Goal: Check status: Check status

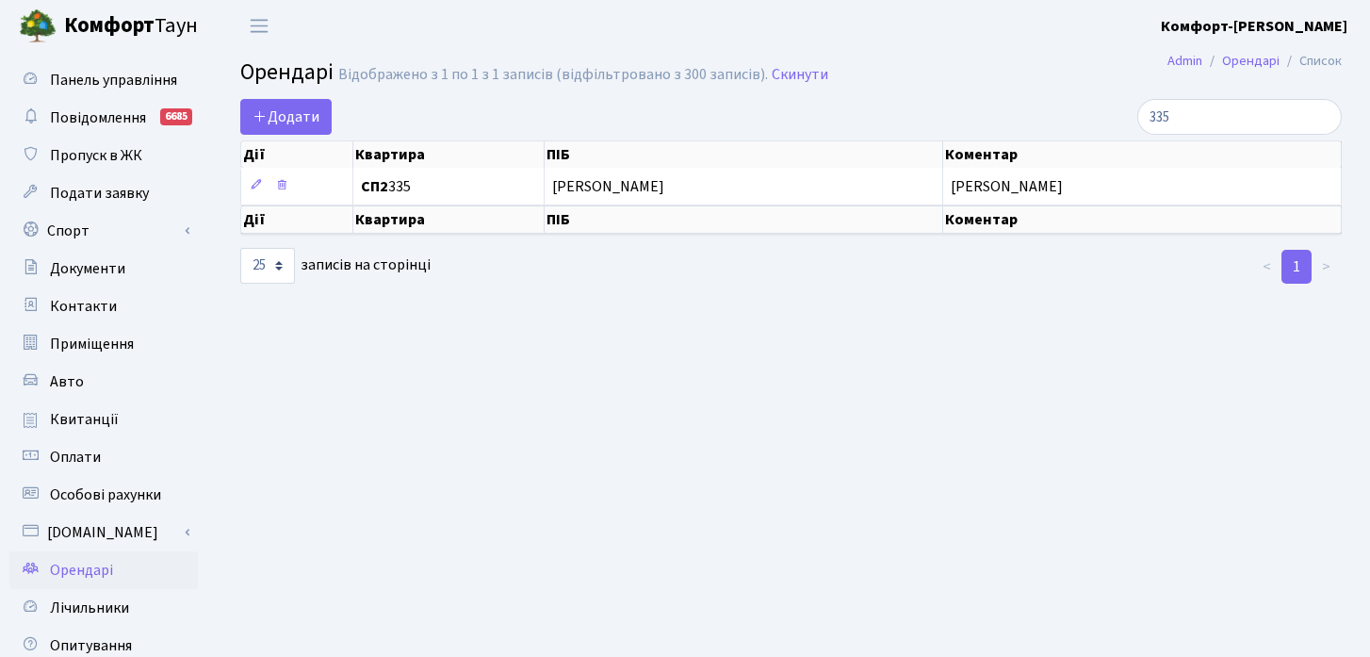
select select "25"
click at [113, 500] on span "Особові рахунки" at bounding box center [105, 494] width 111 height 21
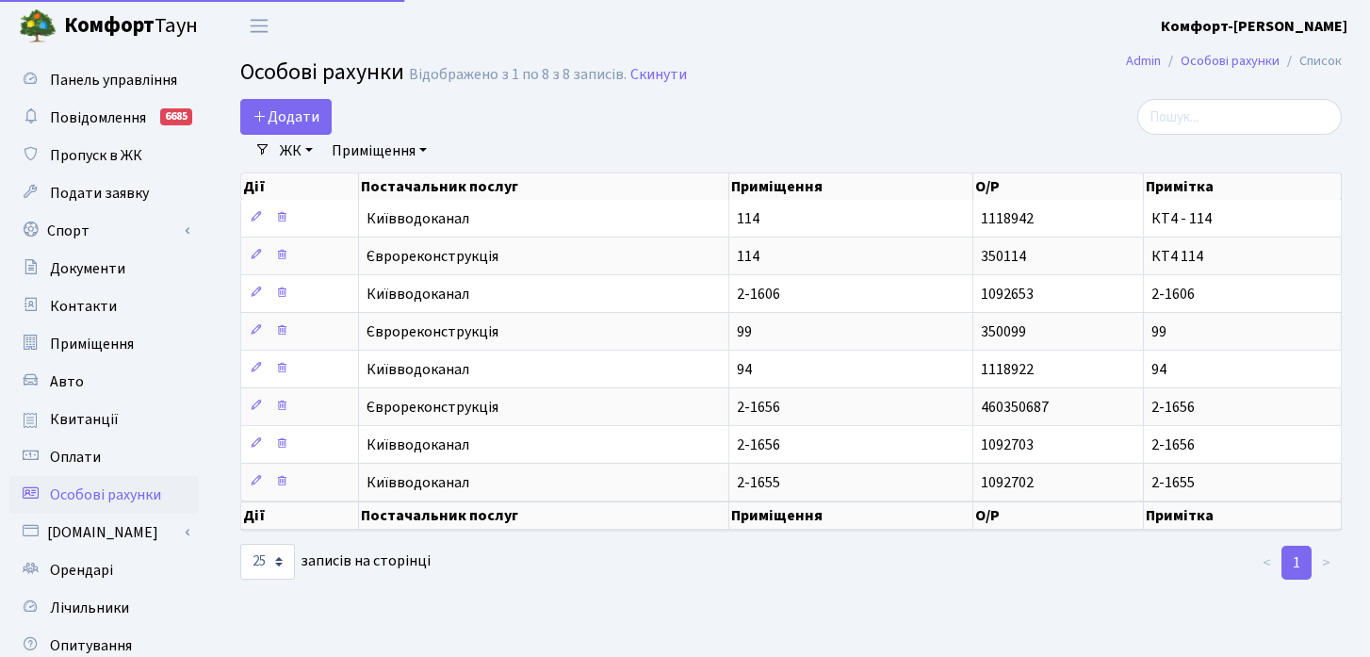
select select "25"
click at [110, 427] on span "Квитанції" at bounding box center [84, 419] width 69 height 21
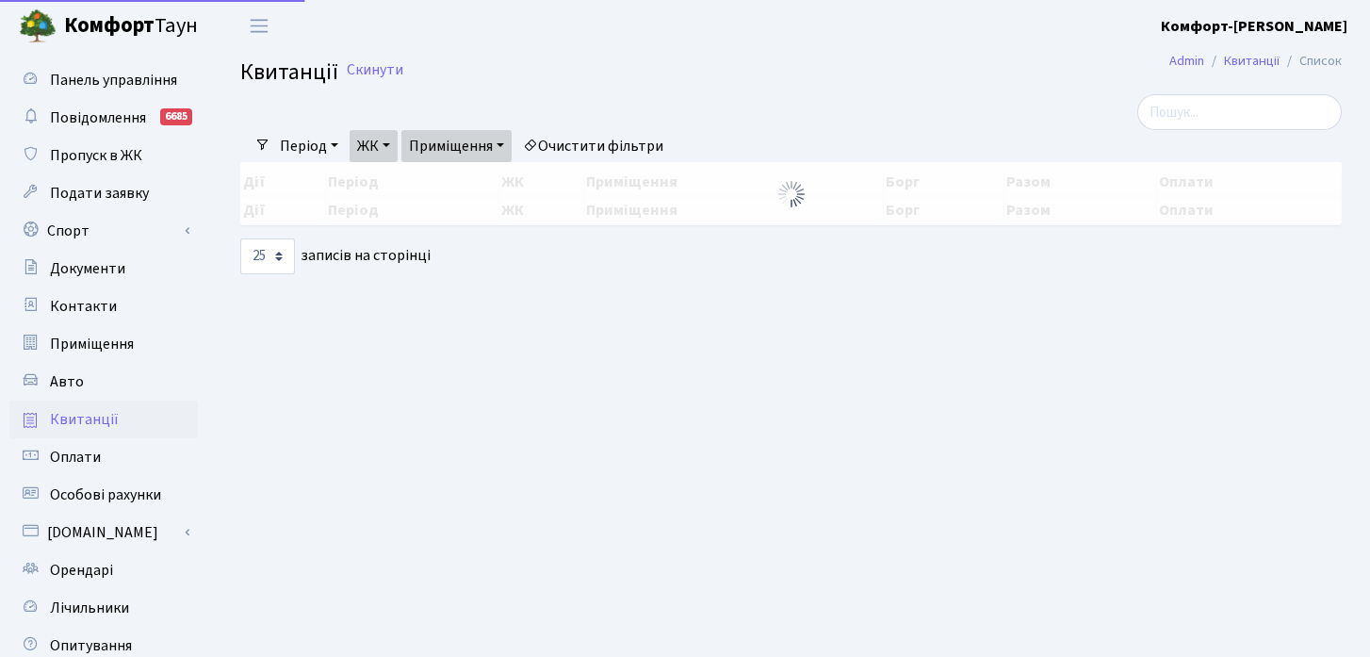
select select "25"
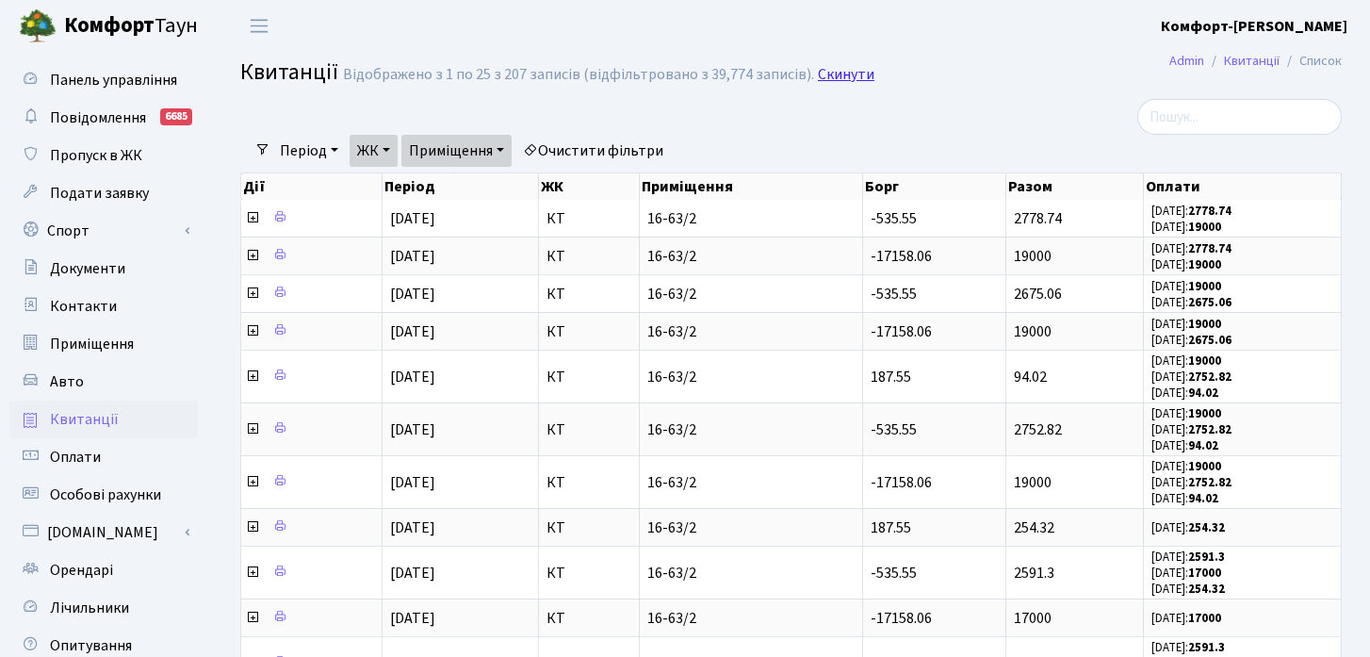
click at [836, 79] on link "Скинути" at bounding box center [846, 75] width 57 height 18
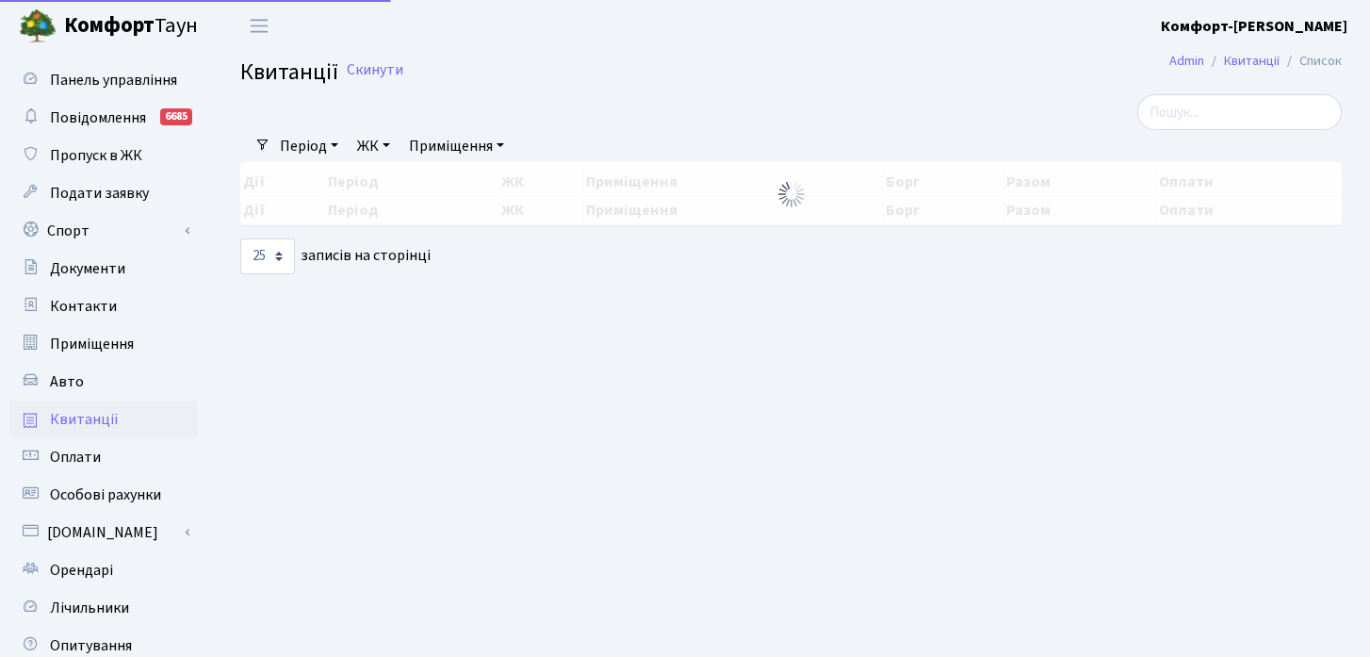
select select "25"
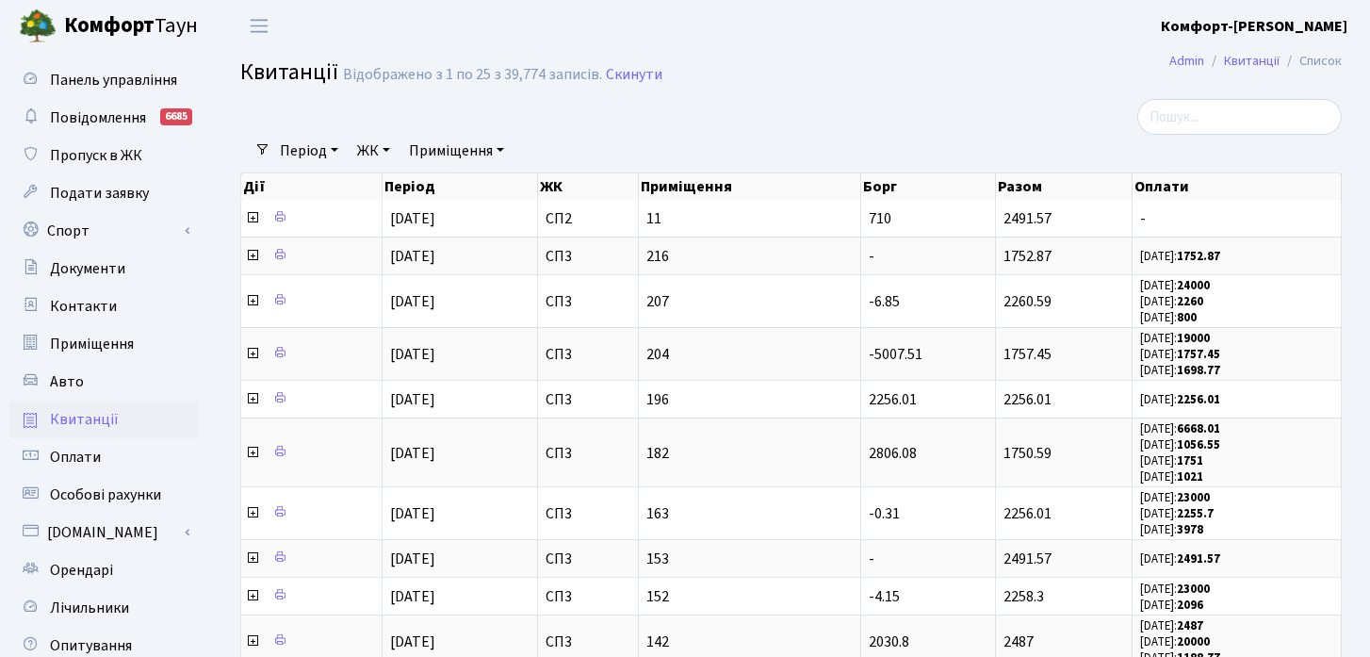
click at [389, 152] on link "ЖК" at bounding box center [373, 151] width 48 height 32
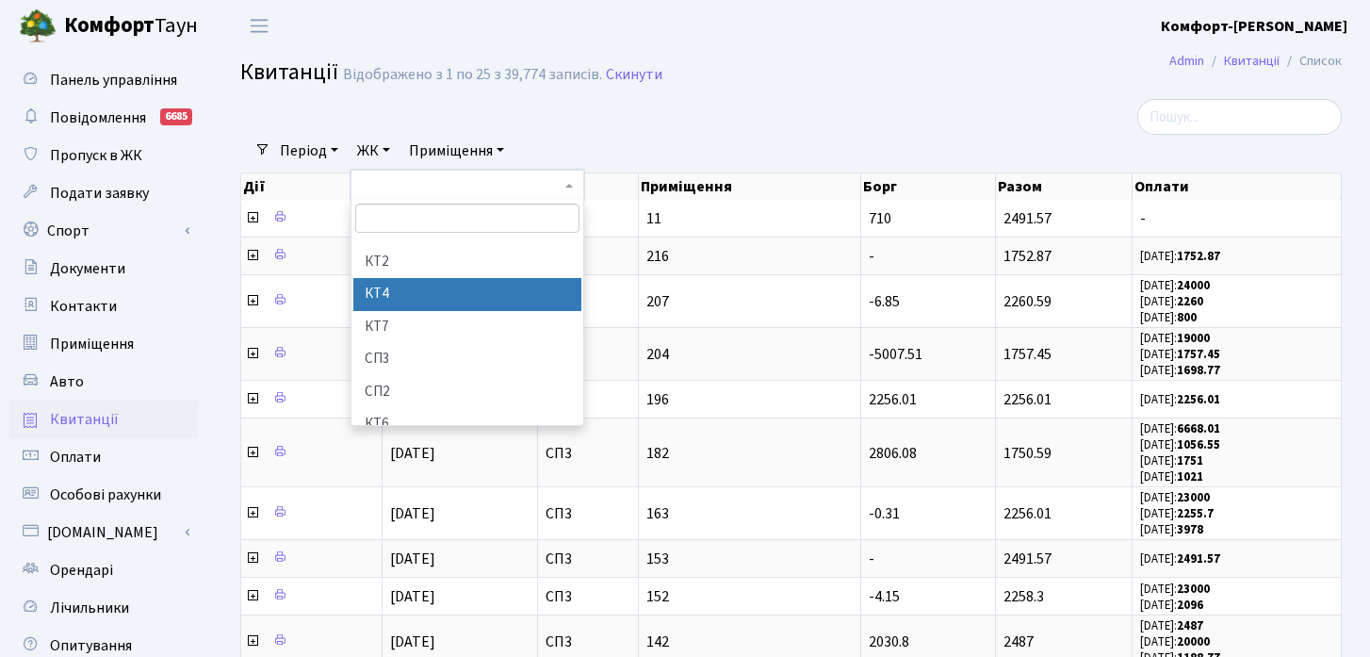
scroll to position [90, 0]
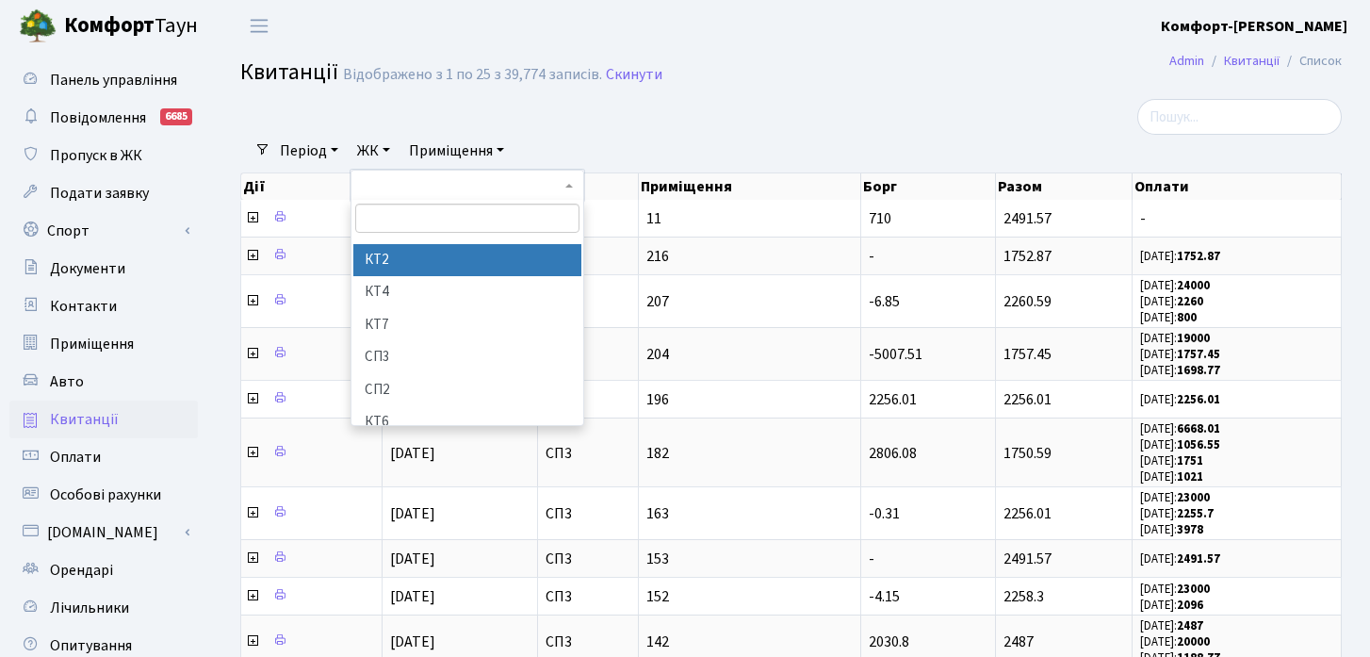
click at [421, 265] on li "КТ2" at bounding box center [467, 260] width 228 height 33
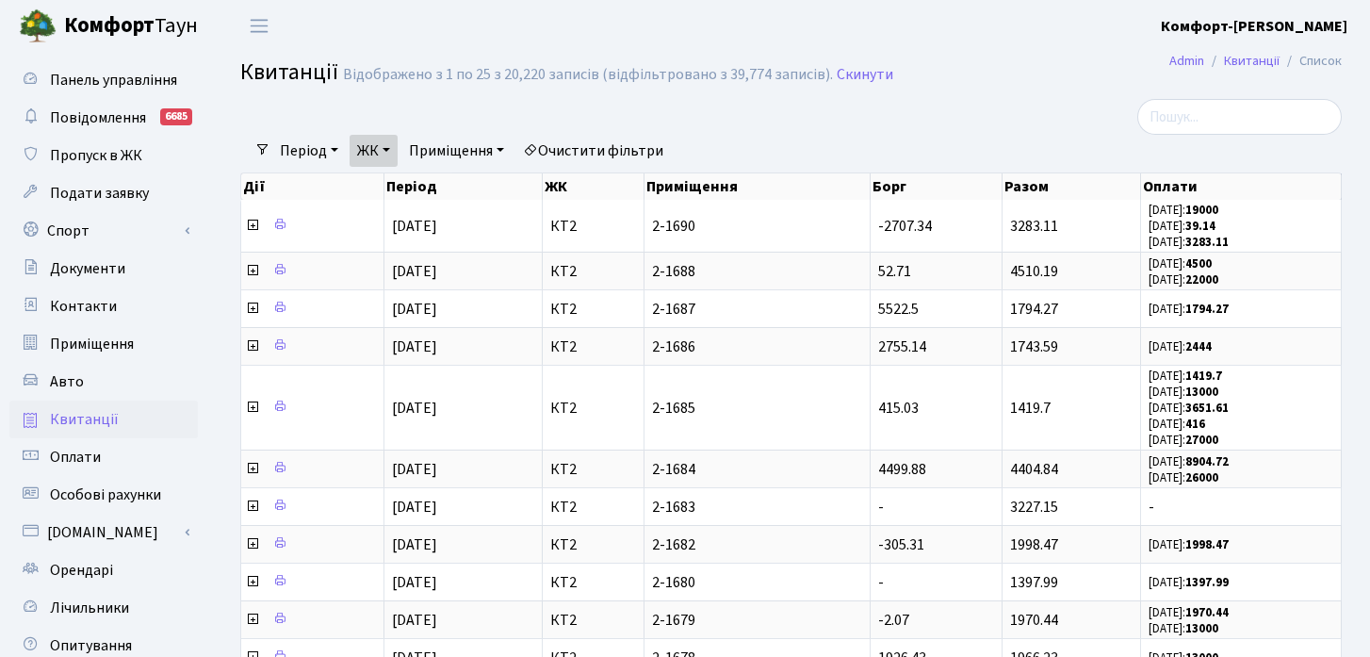
click at [477, 146] on link "Приміщення" at bounding box center [456, 151] width 110 height 32
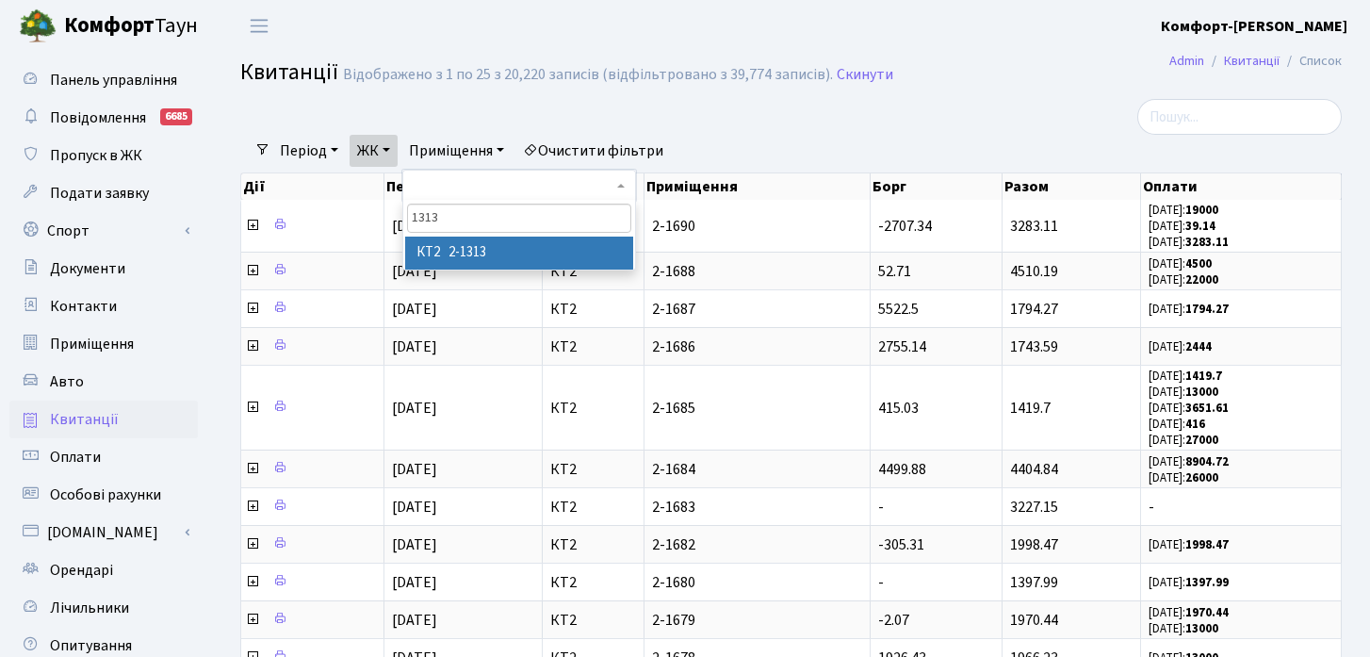
type input "1313"
click at [497, 243] on li "КТ2 2-1313" at bounding box center [519, 252] width 228 height 33
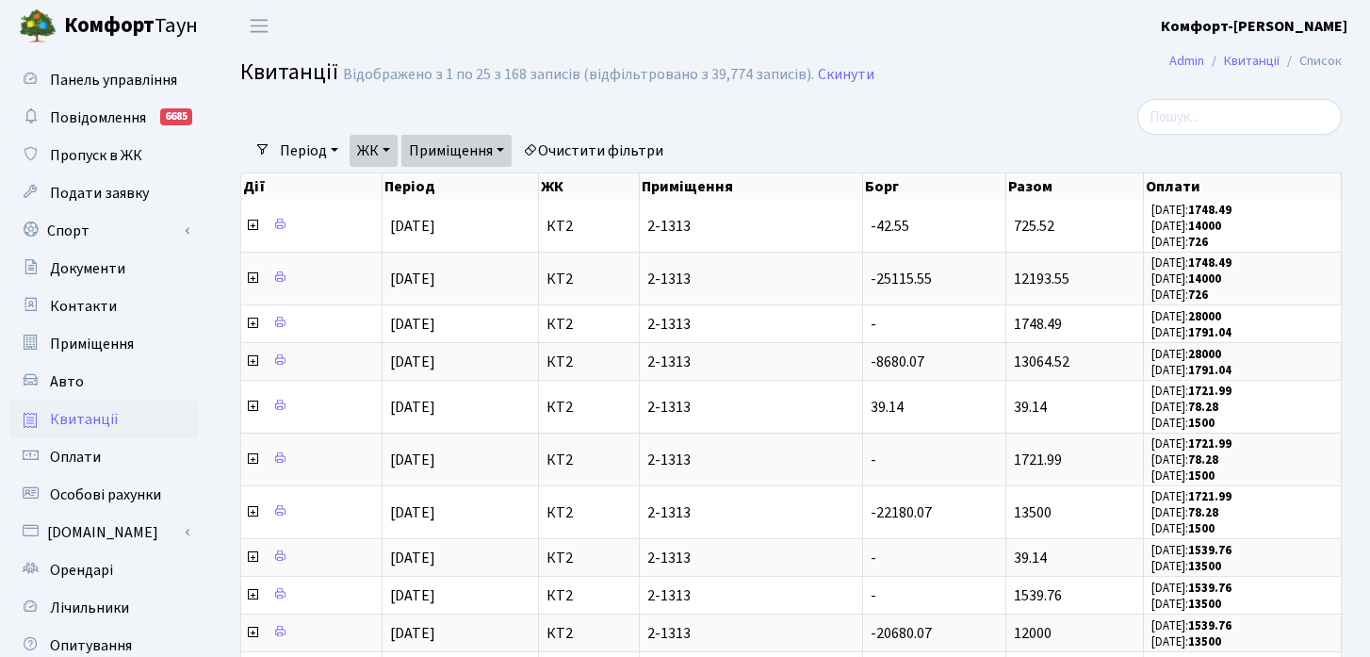
click at [315, 147] on link "Період" at bounding box center [308, 151] width 73 height 32
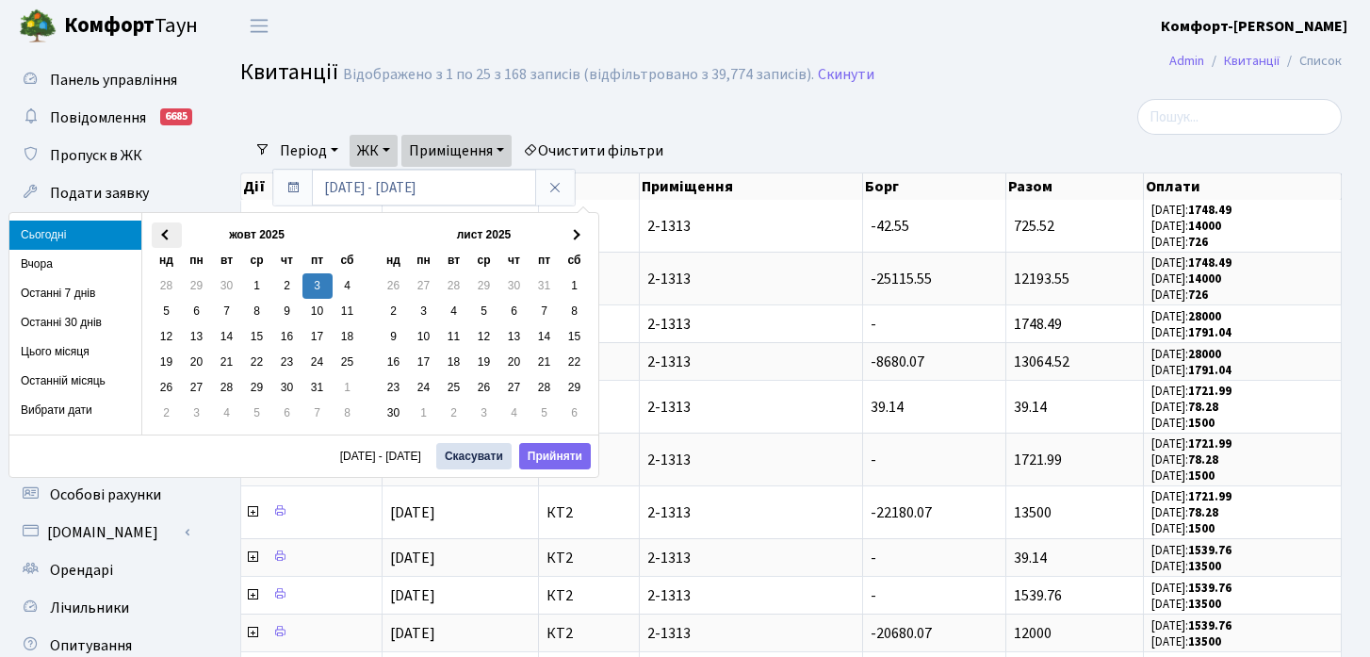
click at [171, 235] on th at bounding box center [167, 234] width 30 height 25
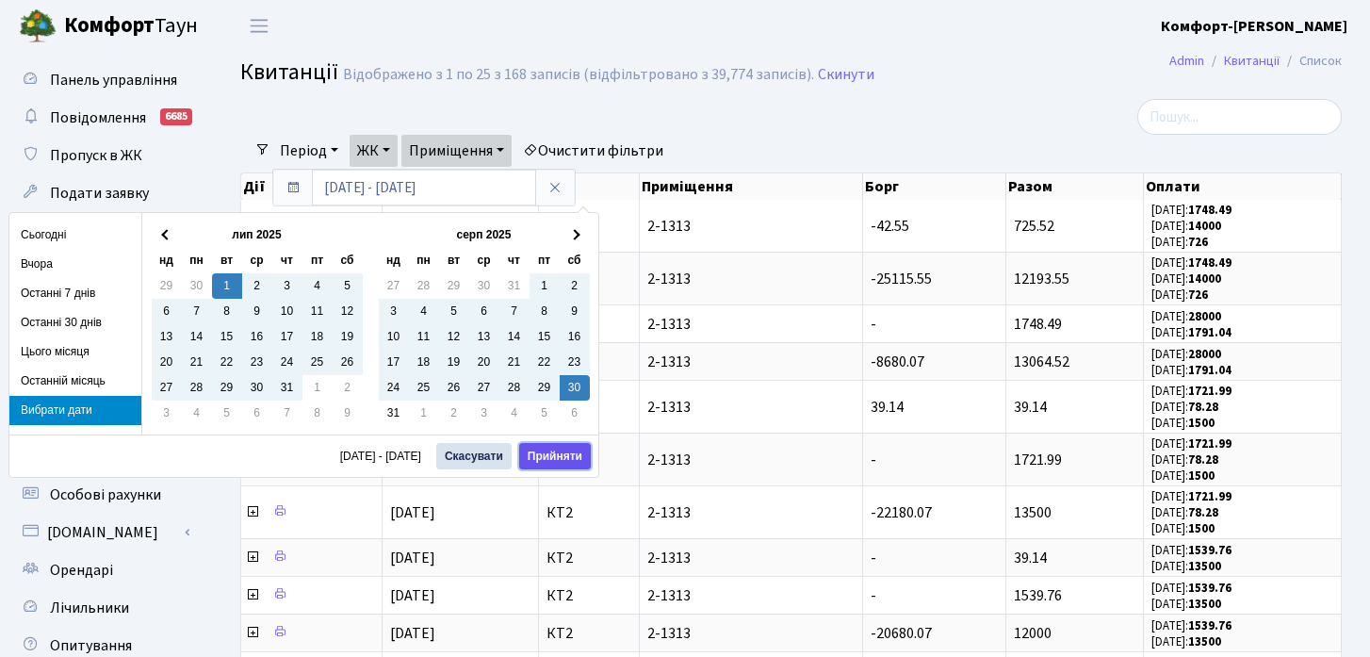
click at [579, 460] on button "Прийняти" at bounding box center [555, 456] width 72 height 26
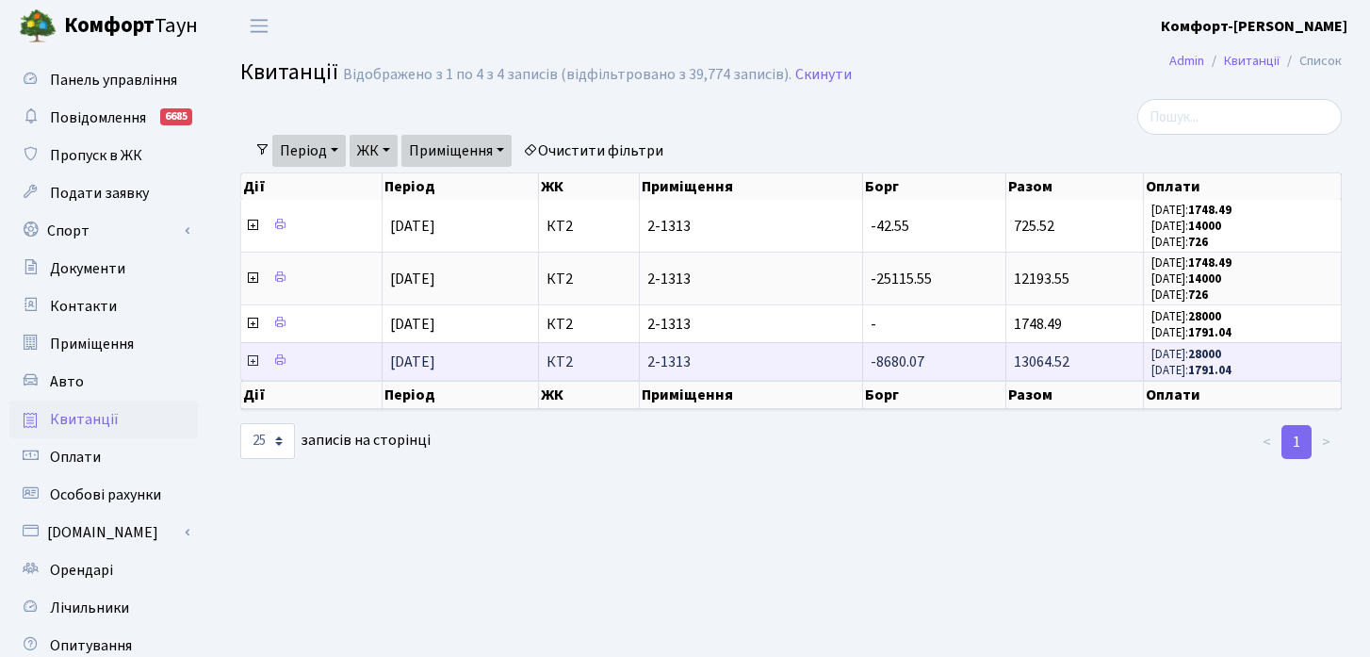
click at [655, 363] on span "2-1313" at bounding box center [750, 361] width 207 height 15
click at [435, 371] on span "[DATE]" at bounding box center [412, 361] width 45 height 21
click at [253, 362] on icon at bounding box center [252, 360] width 15 height 15
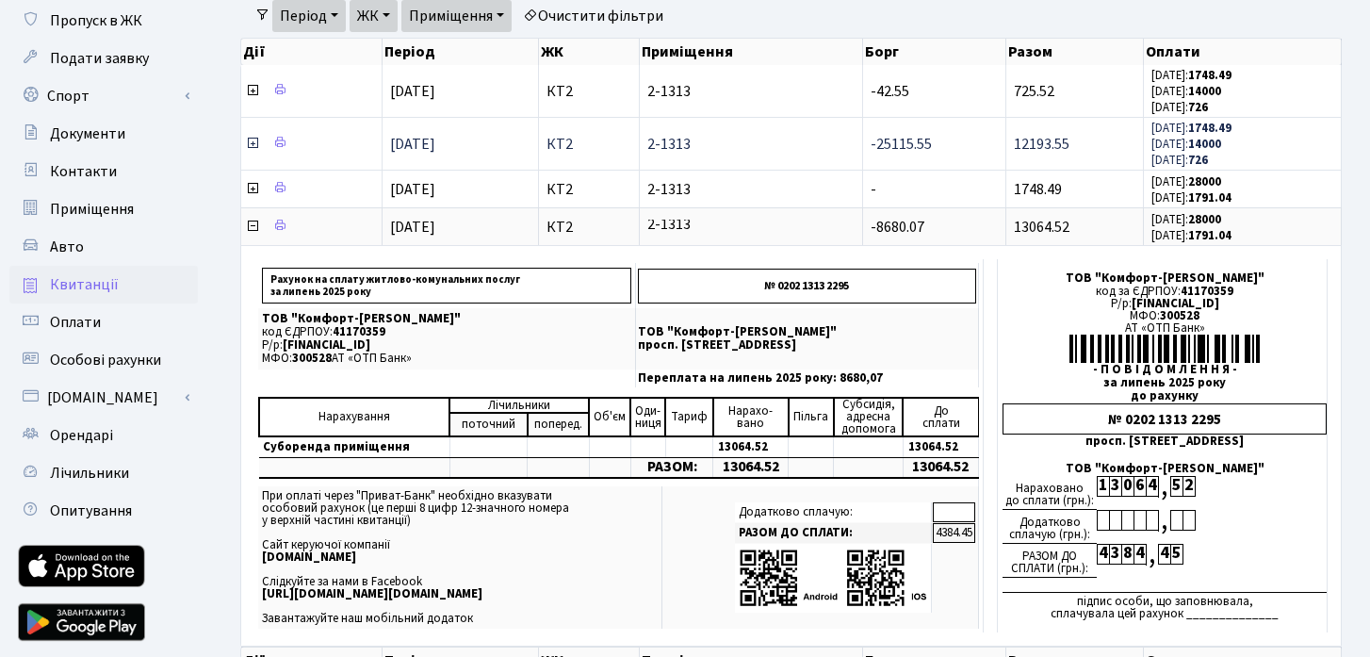
scroll to position [137, 0]
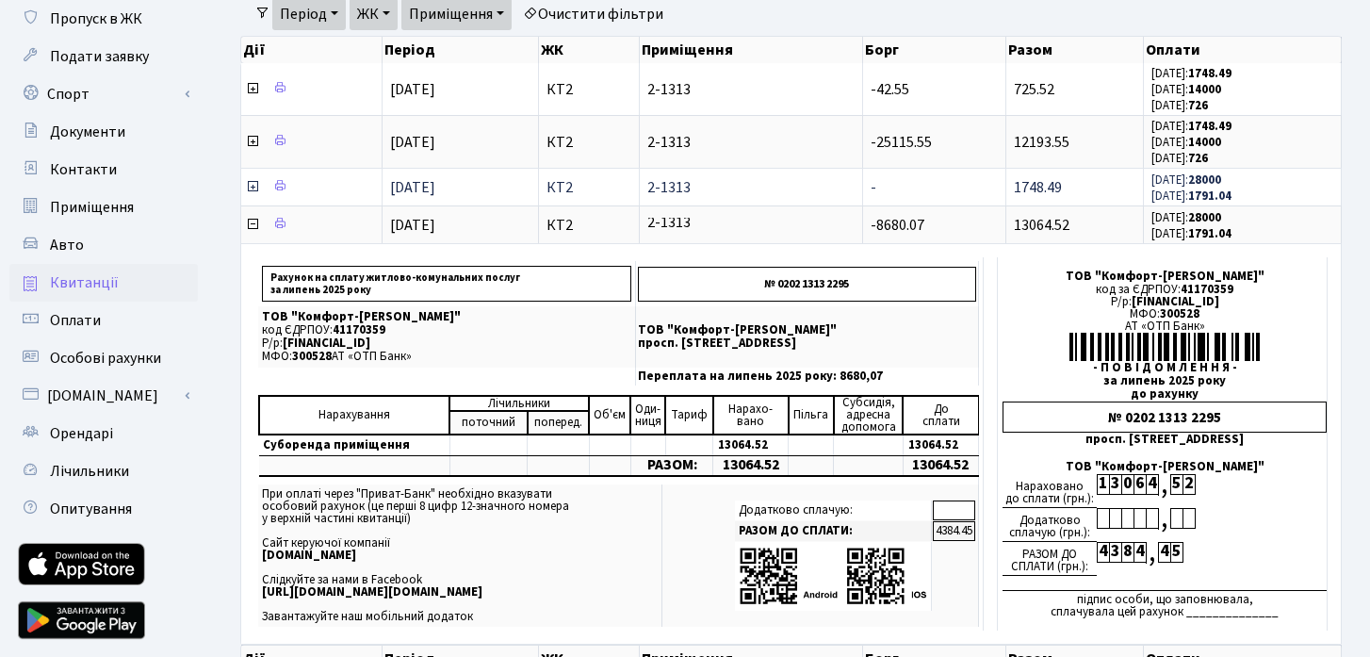
click at [252, 187] on icon at bounding box center [252, 186] width 15 height 15
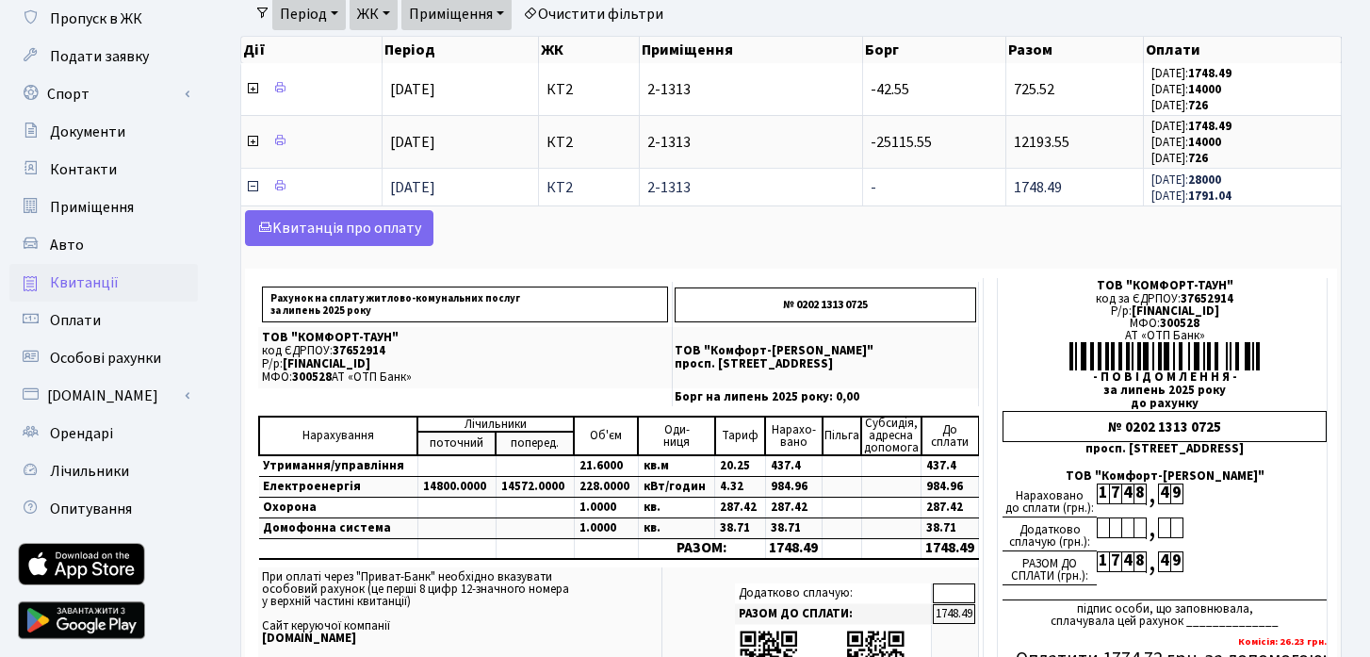
click at [252, 187] on icon at bounding box center [252, 186] width 15 height 15
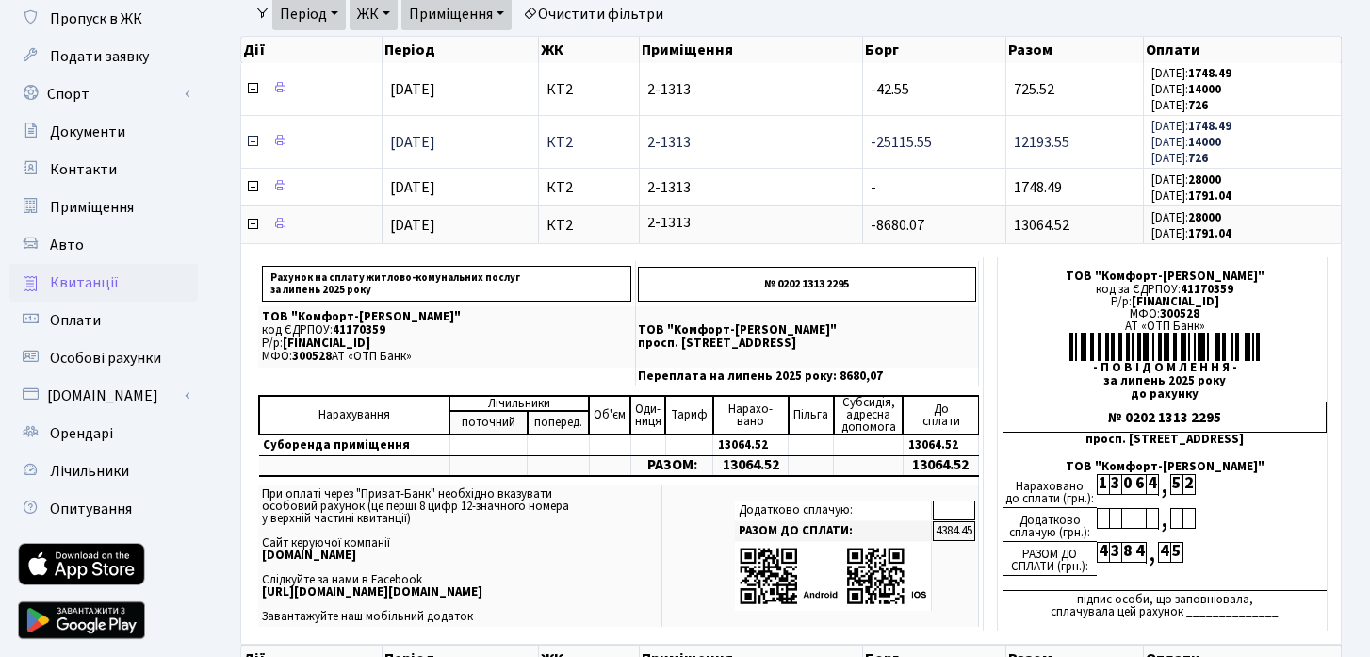
click at [252, 138] on icon at bounding box center [252, 141] width 15 height 15
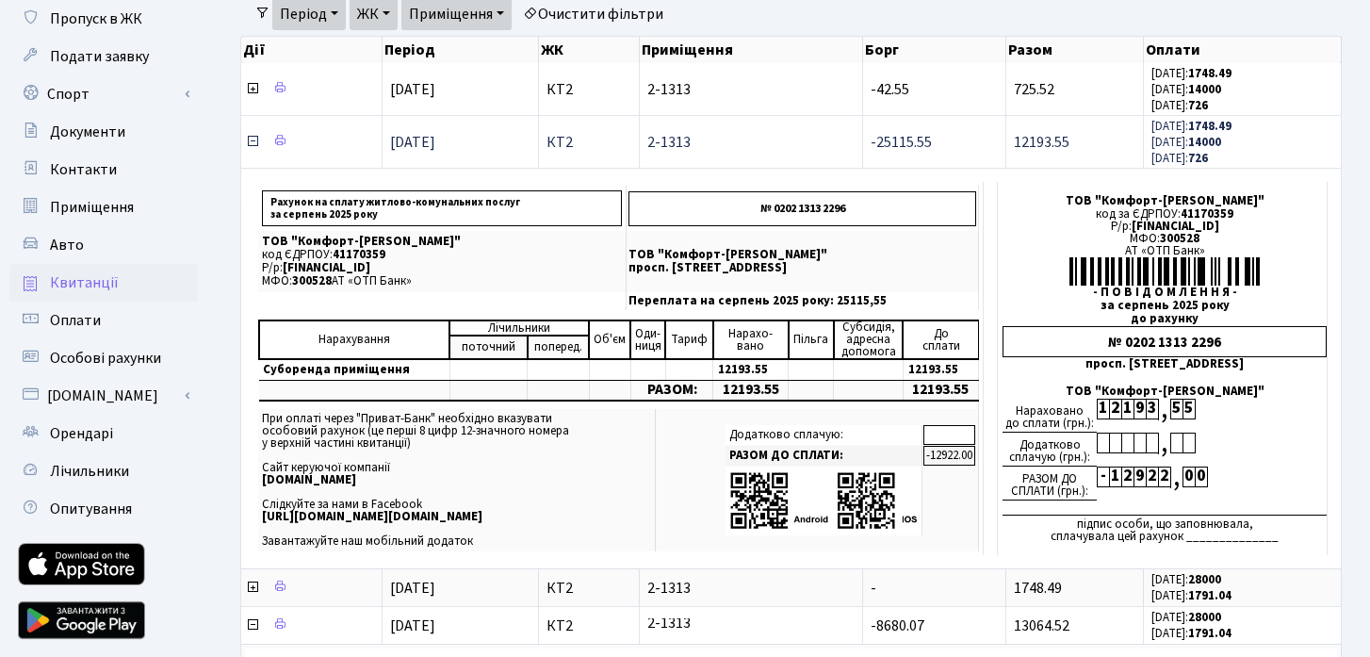
click at [255, 139] on icon at bounding box center [252, 141] width 15 height 15
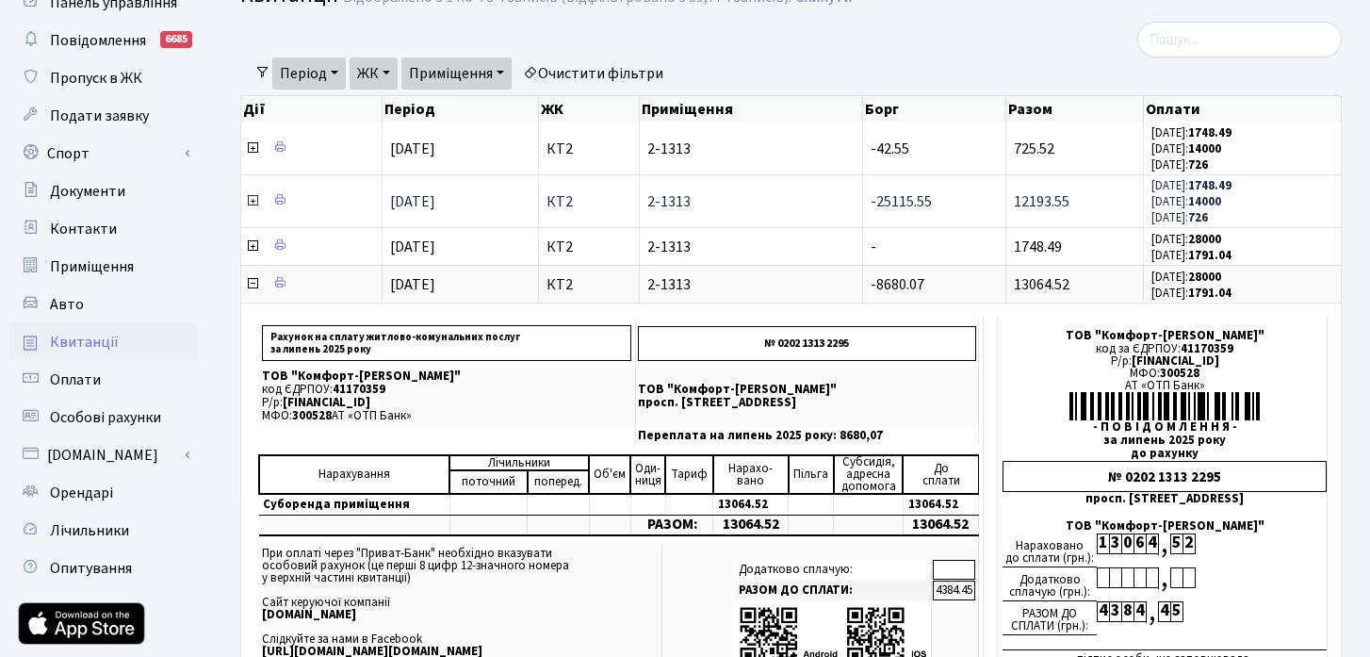
scroll to position [73, 0]
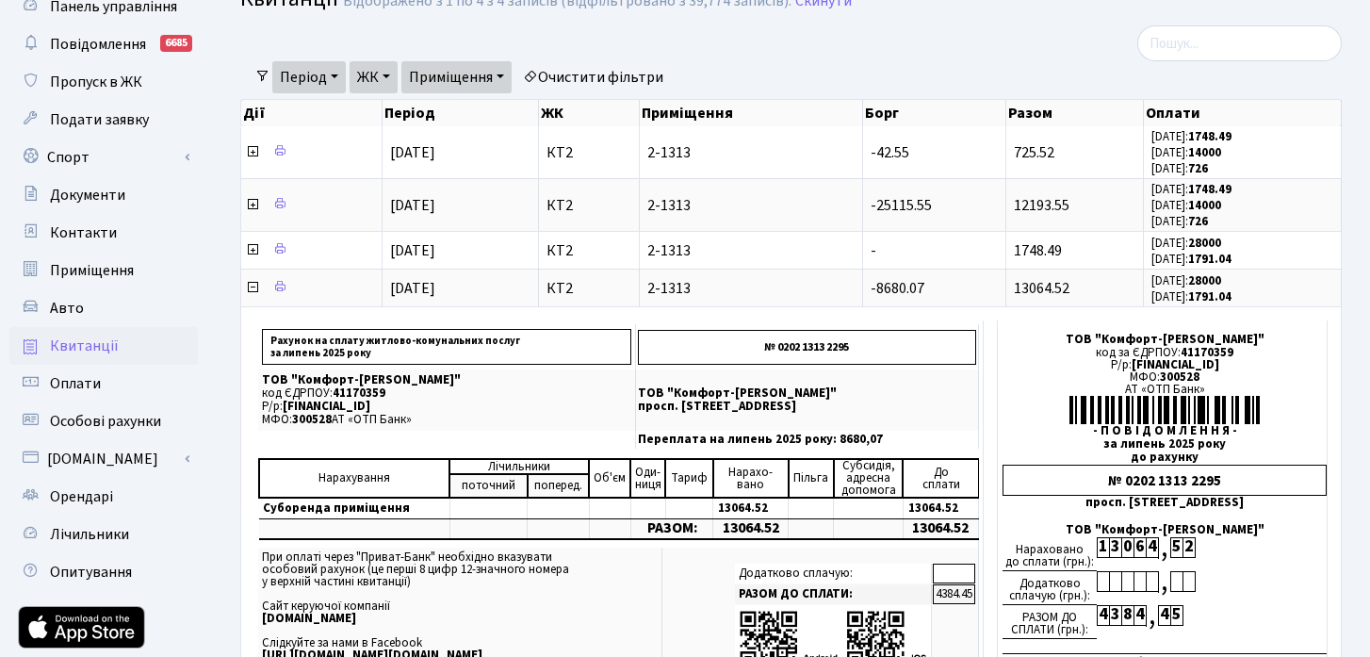
click at [326, 79] on link "Період" at bounding box center [308, 77] width 73 height 32
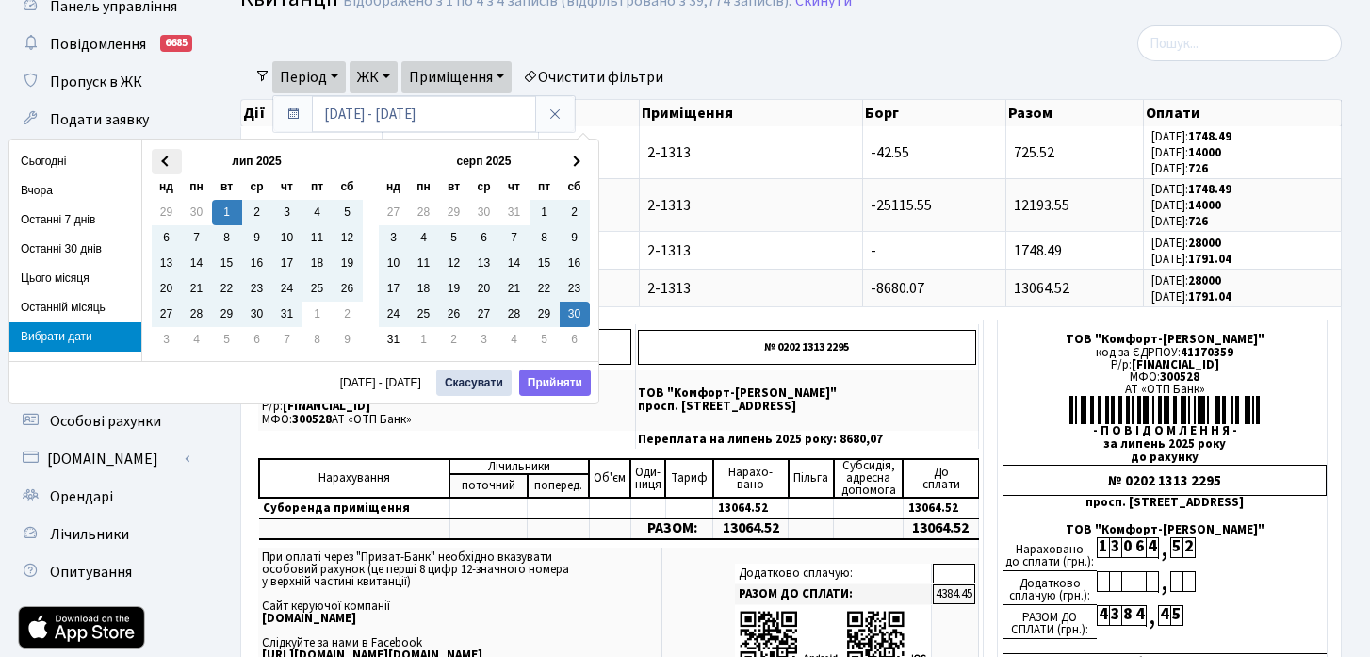
click at [161, 170] on th at bounding box center [167, 161] width 30 height 25
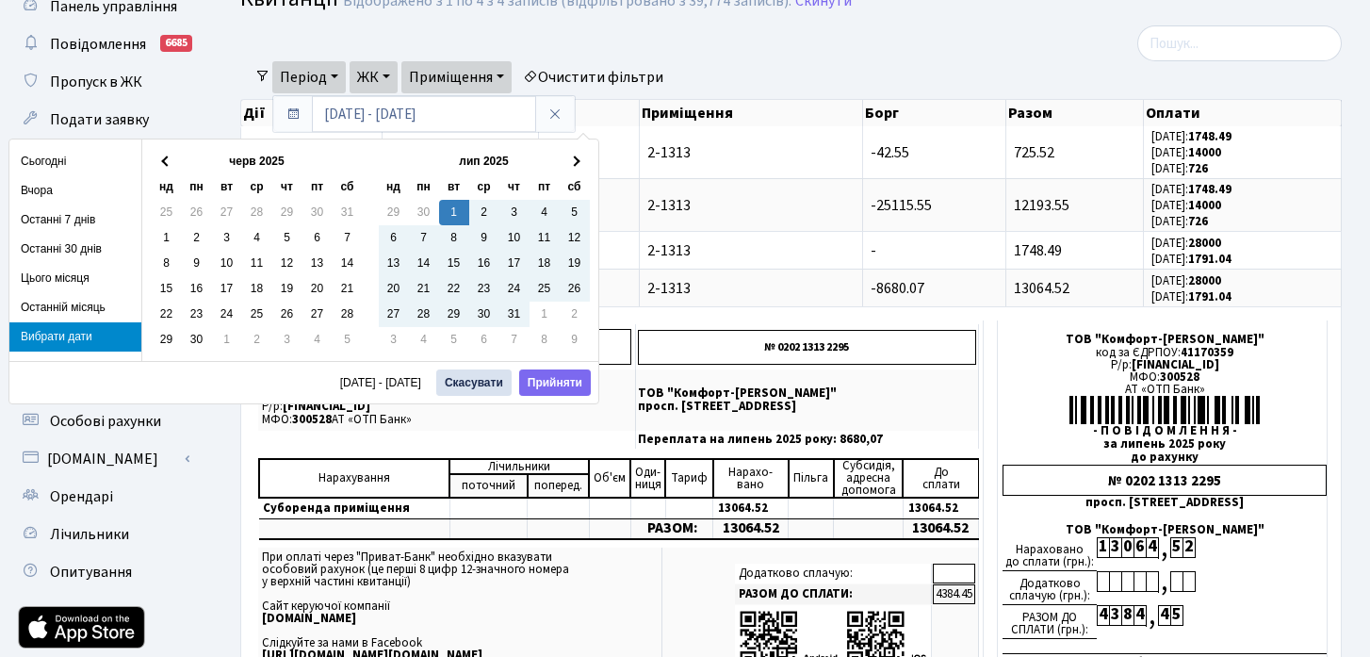
click at [161, 170] on th at bounding box center [167, 161] width 30 height 25
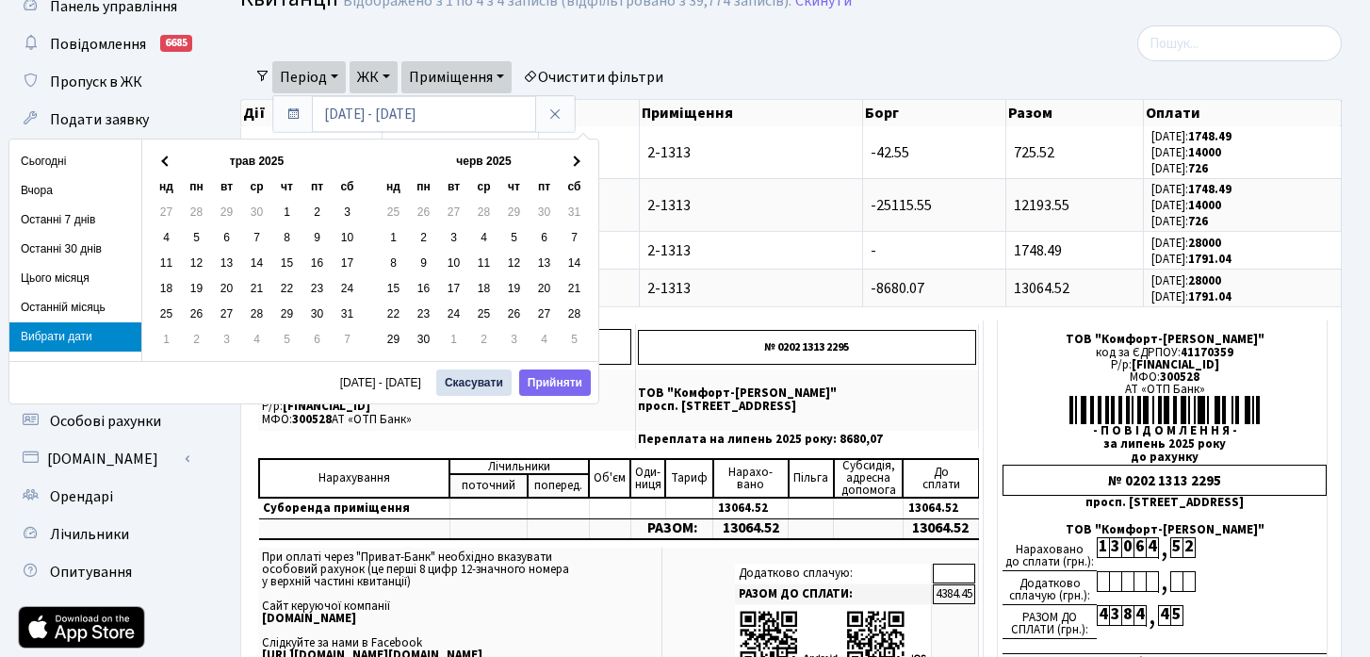
click at [161, 170] on th at bounding box center [167, 161] width 30 height 25
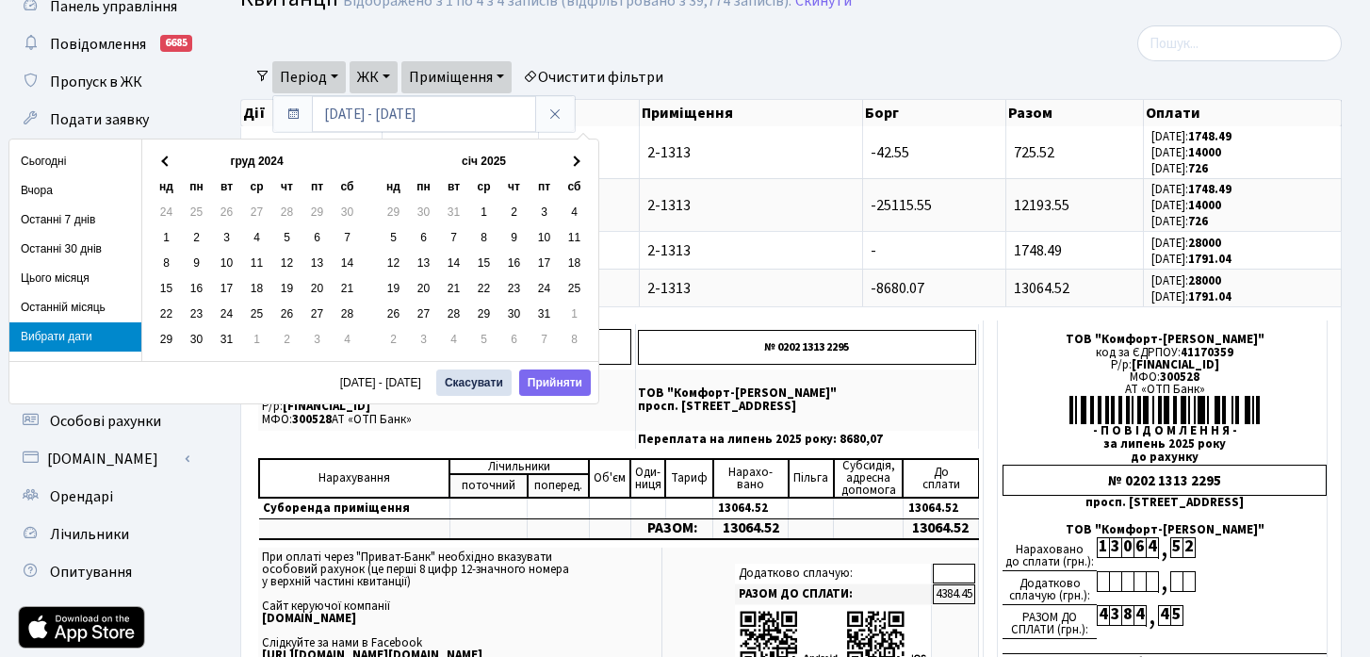
click at [161, 170] on th at bounding box center [167, 161] width 30 height 25
click at [172, 162] on th at bounding box center [167, 161] width 30 height 25
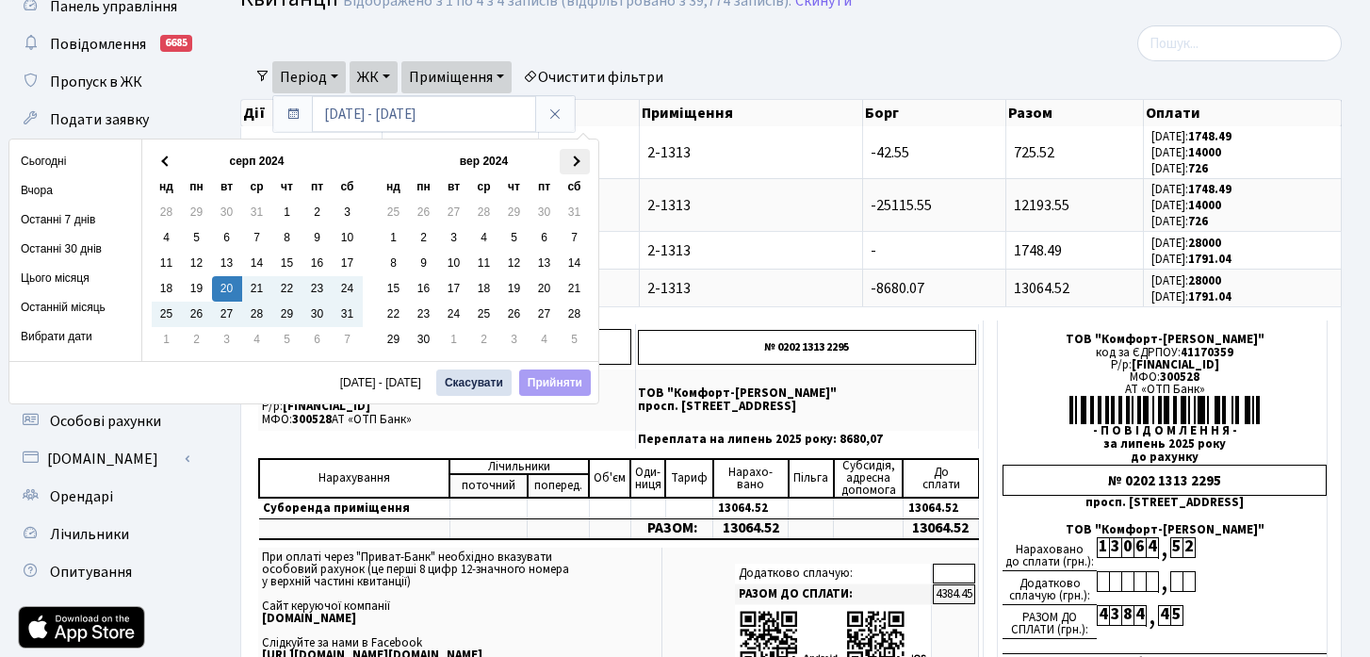
click at [577, 156] on th at bounding box center [575, 161] width 30 height 25
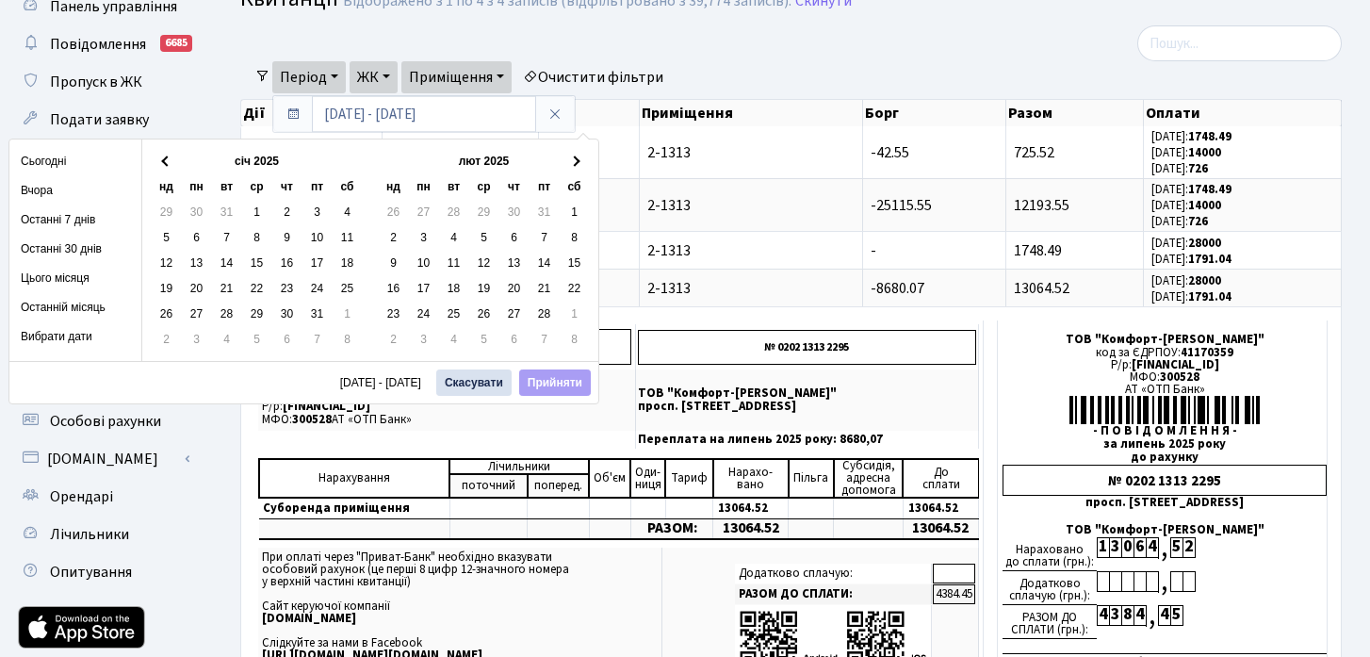
click at [577, 156] on th at bounding box center [575, 161] width 30 height 25
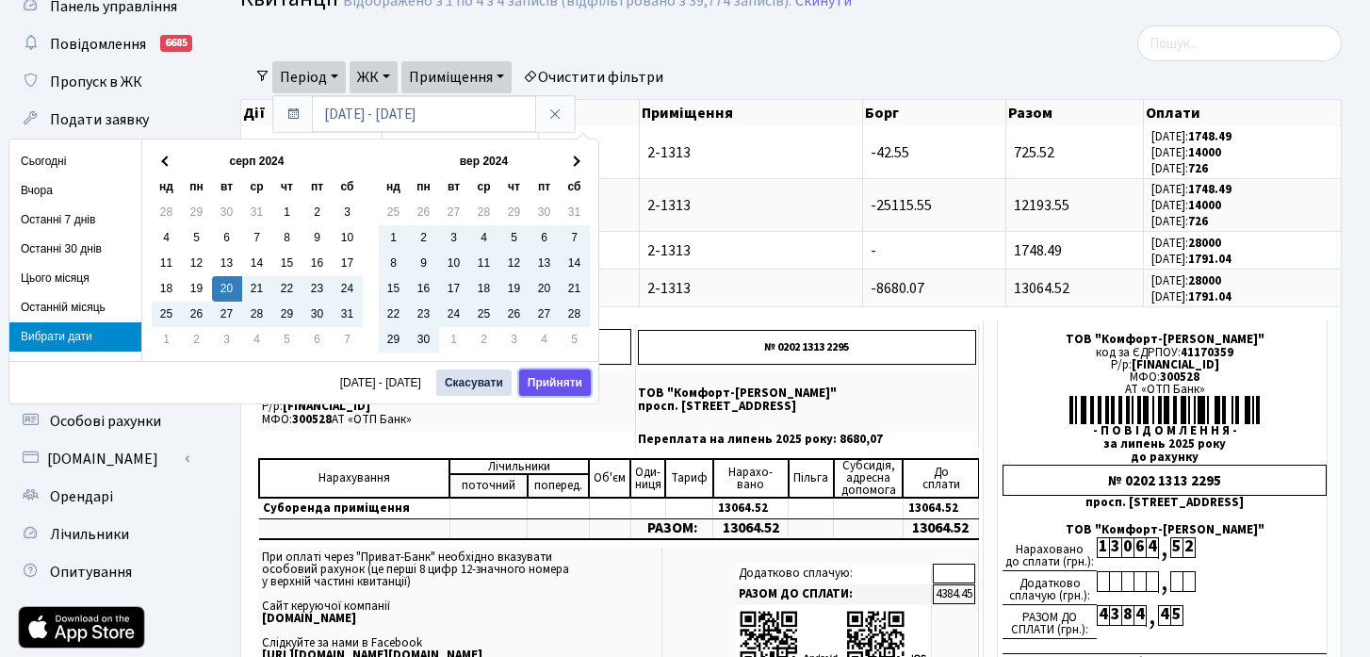
click at [570, 378] on button "Прийняти" at bounding box center [555, 382] width 72 height 26
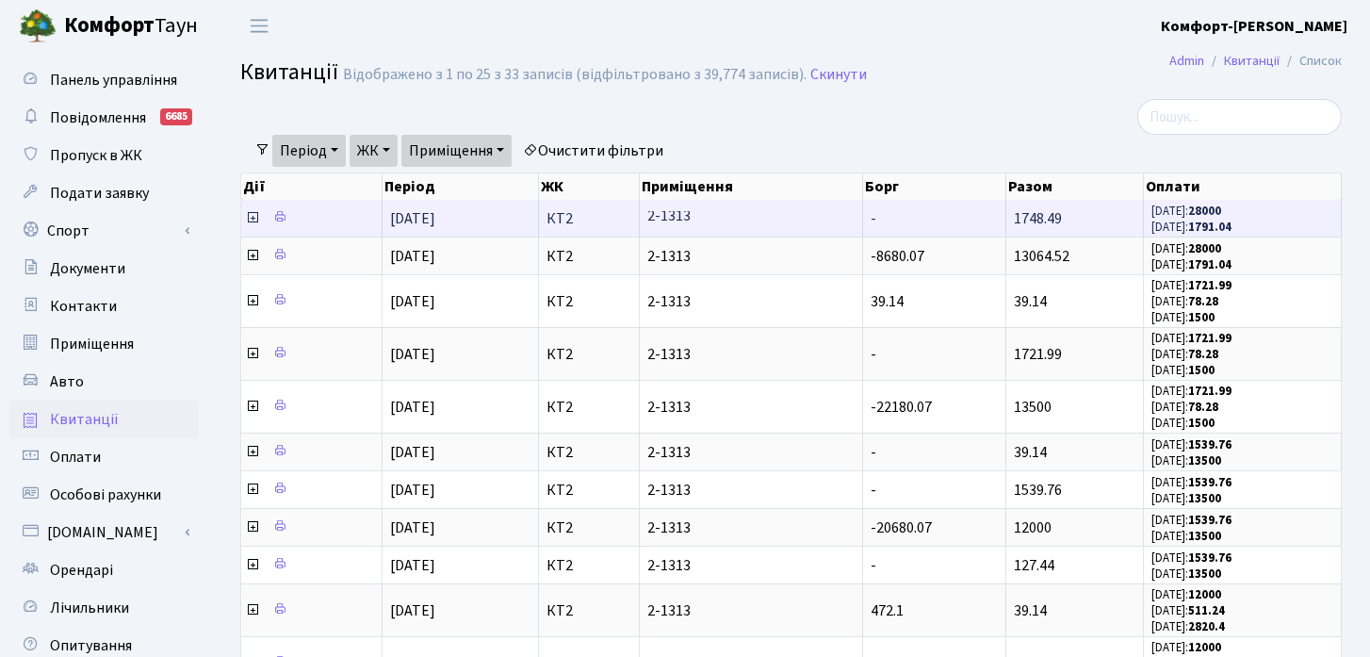
click at [249, 214] on icon at bounding box center [252, 217] width 15 height 15
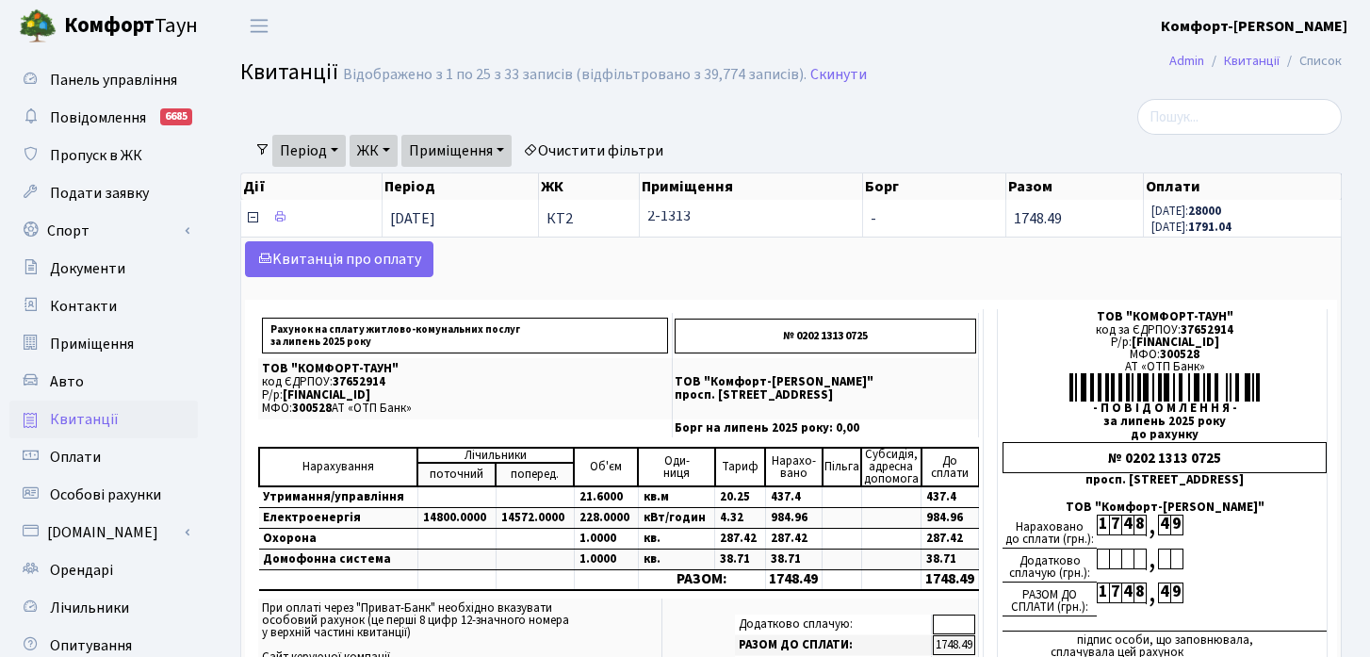
click at [256, 220] on icon at bounding box center [252, 217] width 15 height 15
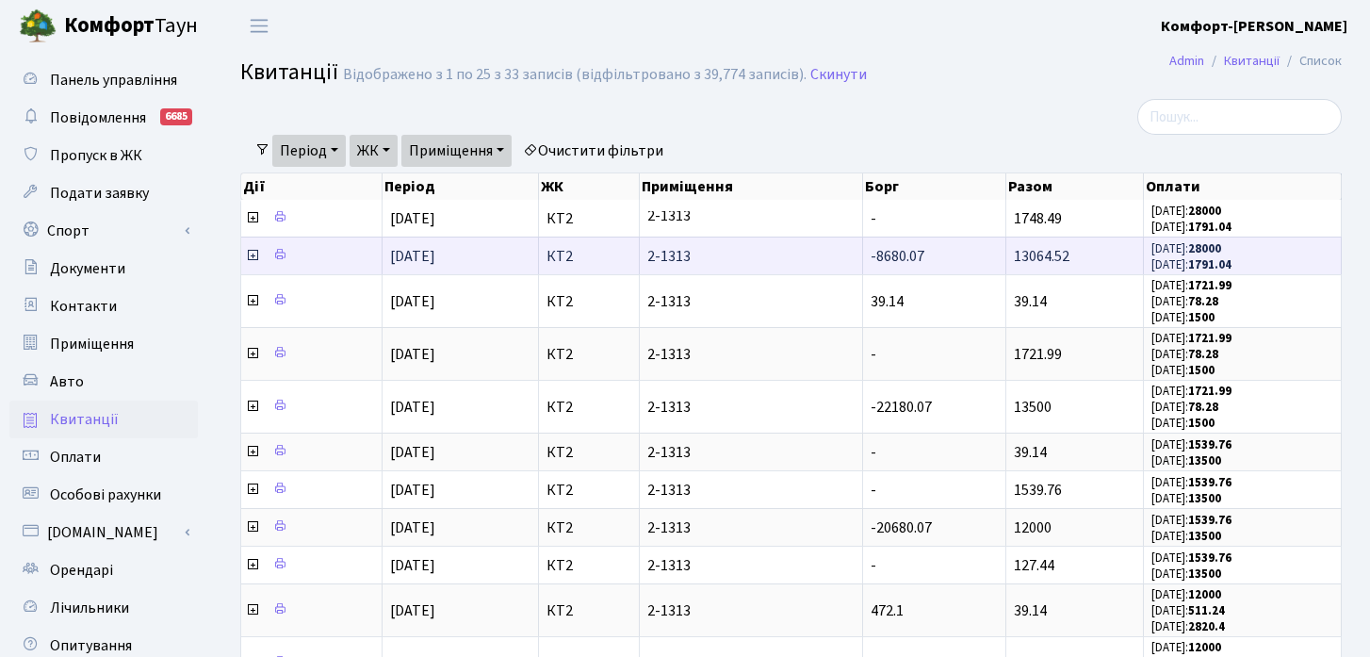
click at [255, 254] on icon at bounding box center [252, 255] width 15 height 15
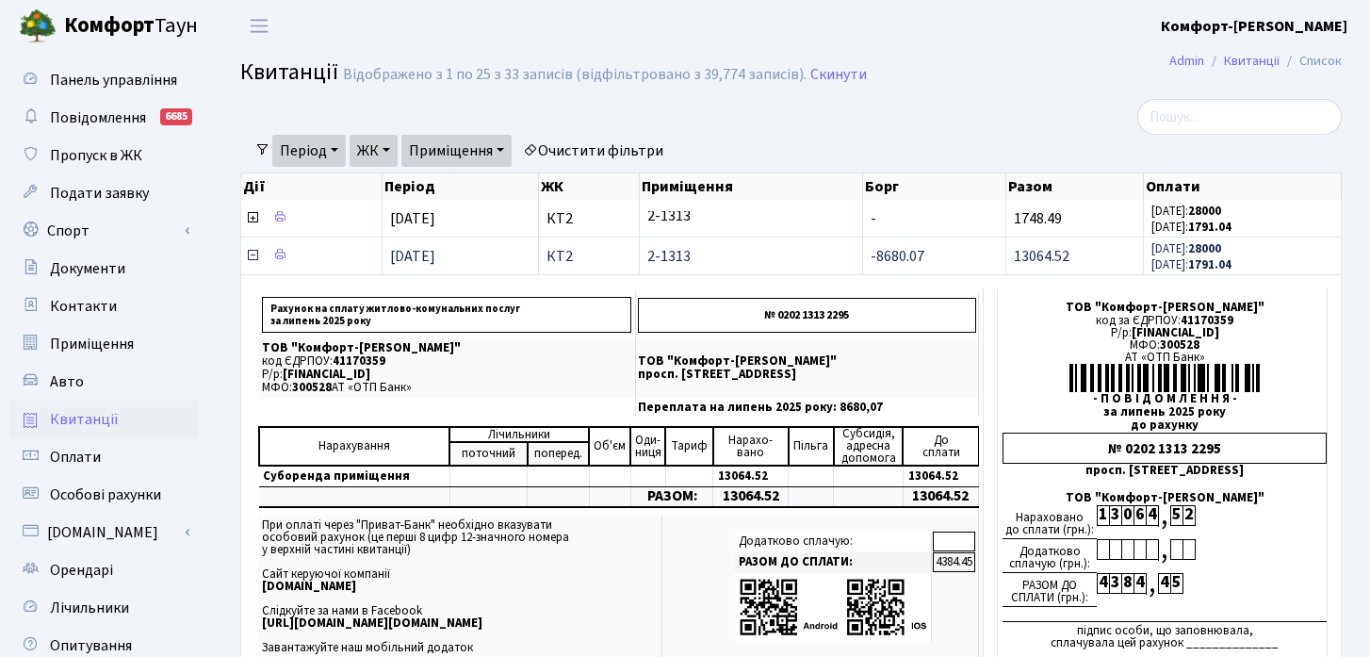
click at [257, 254] on icon at bounding box center [252, 255] width 15 height 15
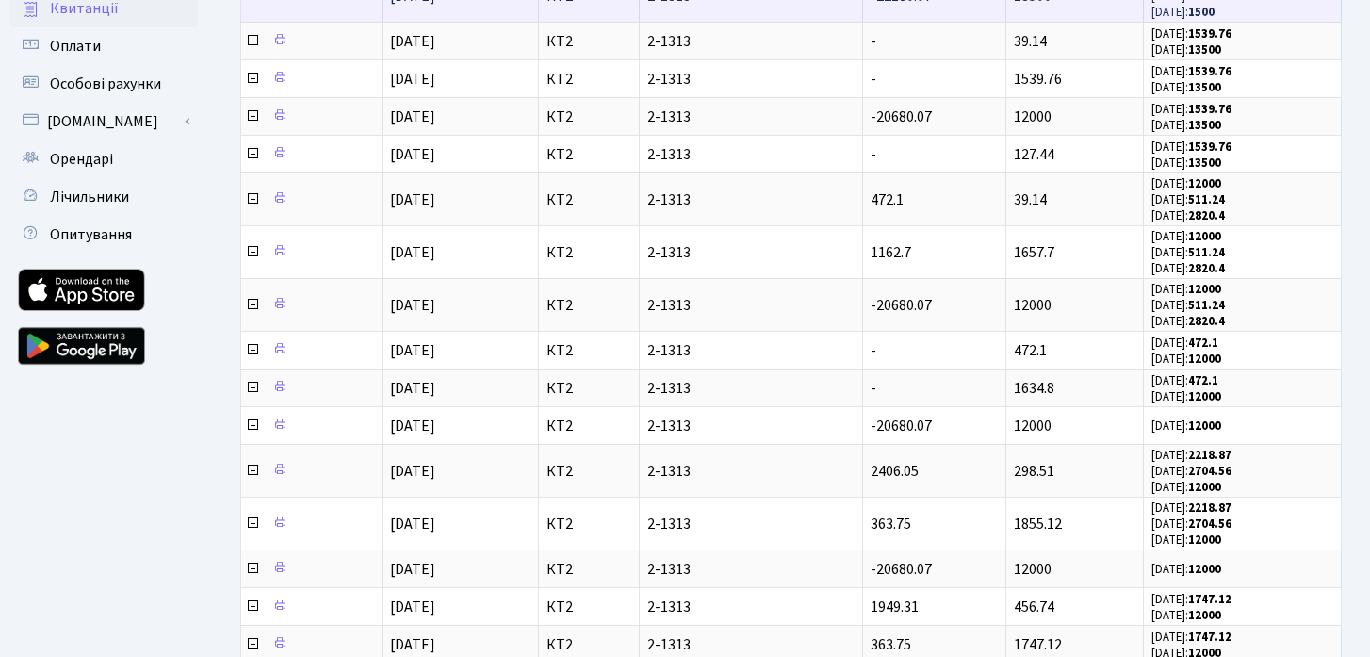
scroll to position [764, 0]
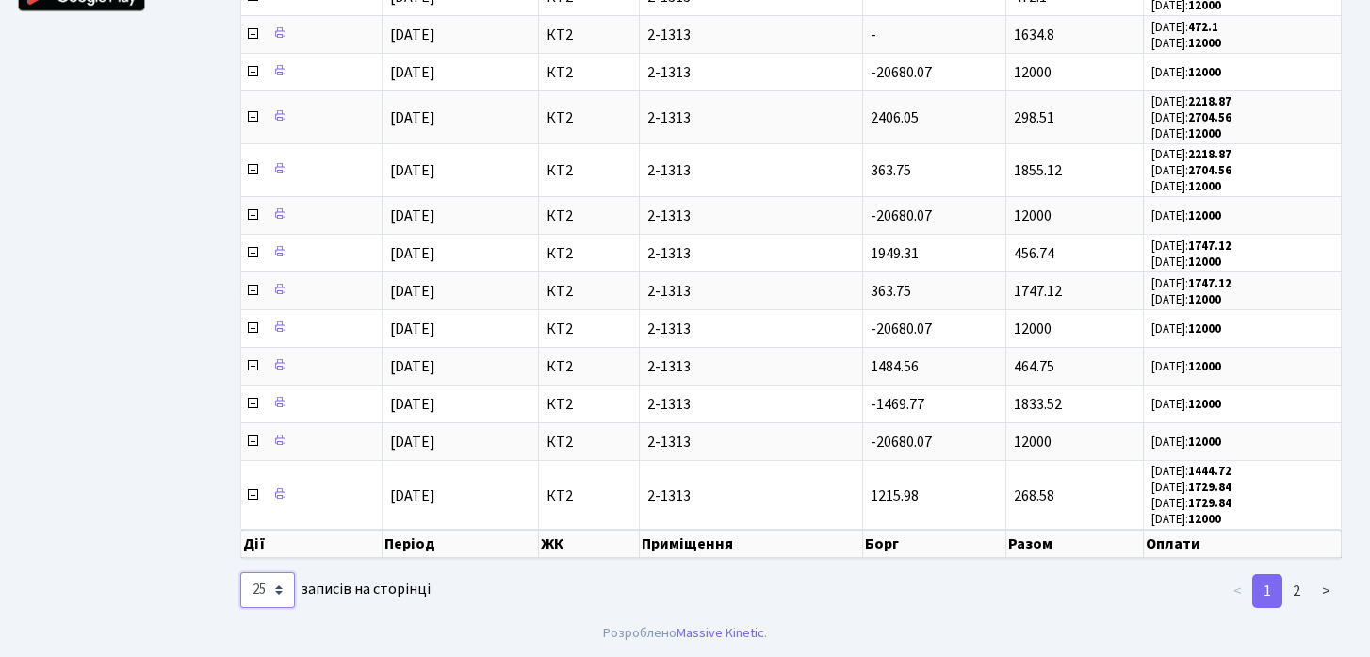
click at [265, 584] on select "10 25 50 100 250 500 1,000" at bounding box center [267, 590] width 55 height 36
select select "1000"
click at [240, 572] on select "10 25 50 100 250 500 1,000" at bounding box center [267, 590] width 55 height 36
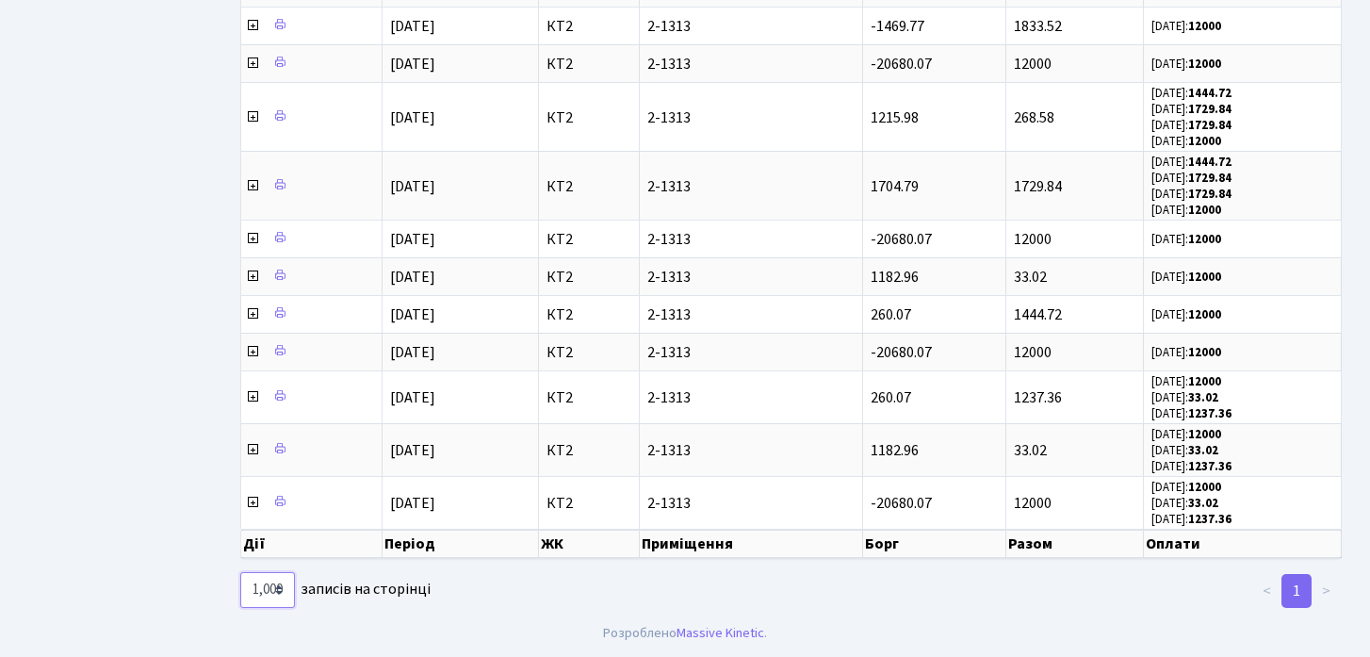
scroll to position [3, 0]
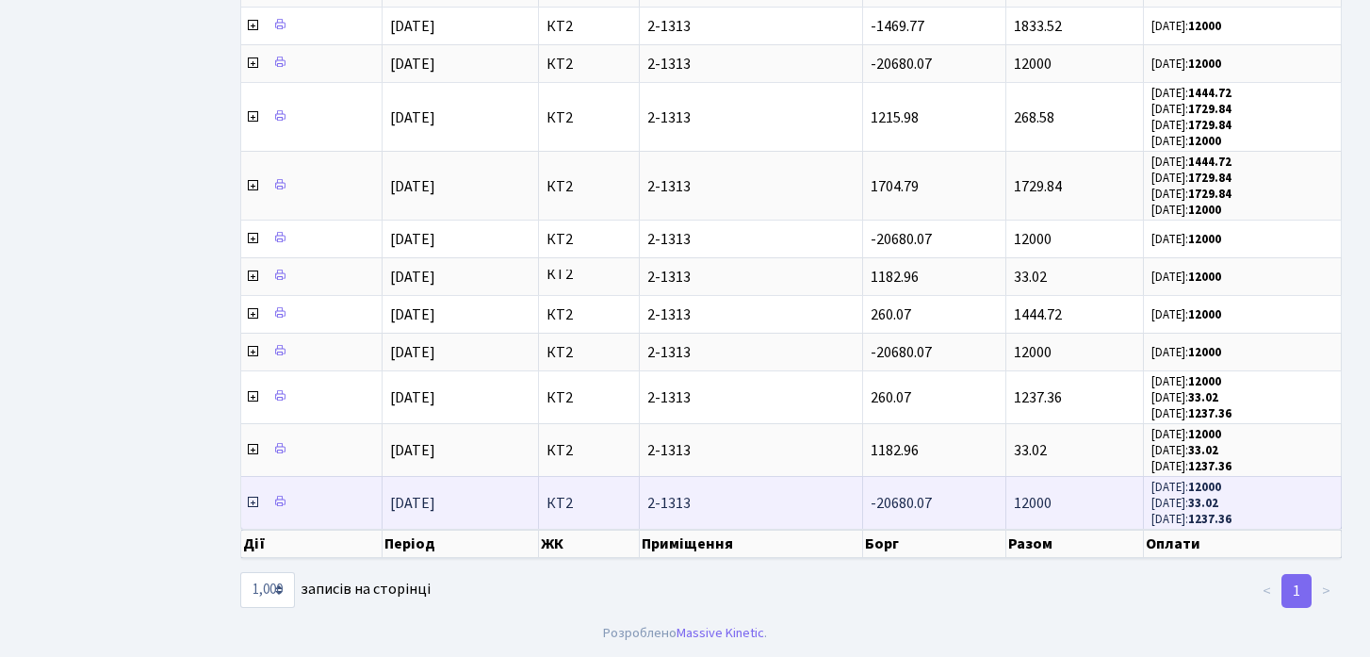
click at [252, 502] on icon at bounding box center [252, 502] width 15 height 15
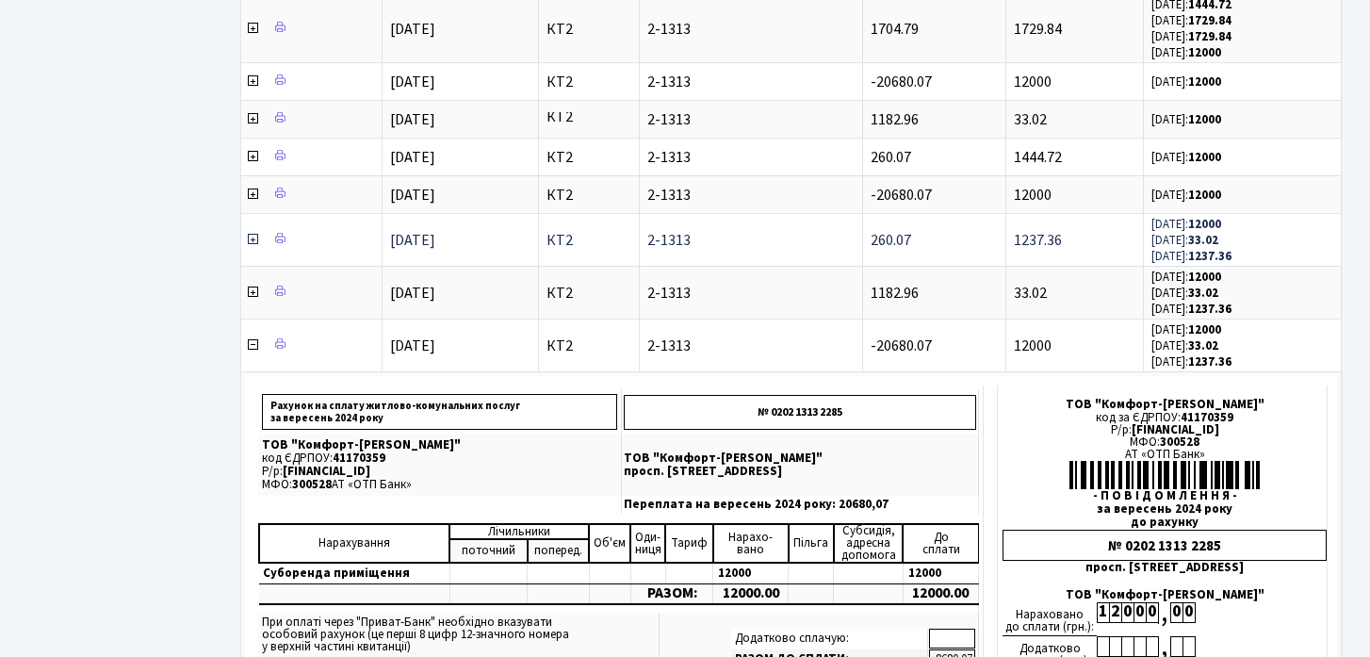
scroll to position [1300, 0]
click at [255, 345] on icon at bounding box center [252, 343] width 15 height 15
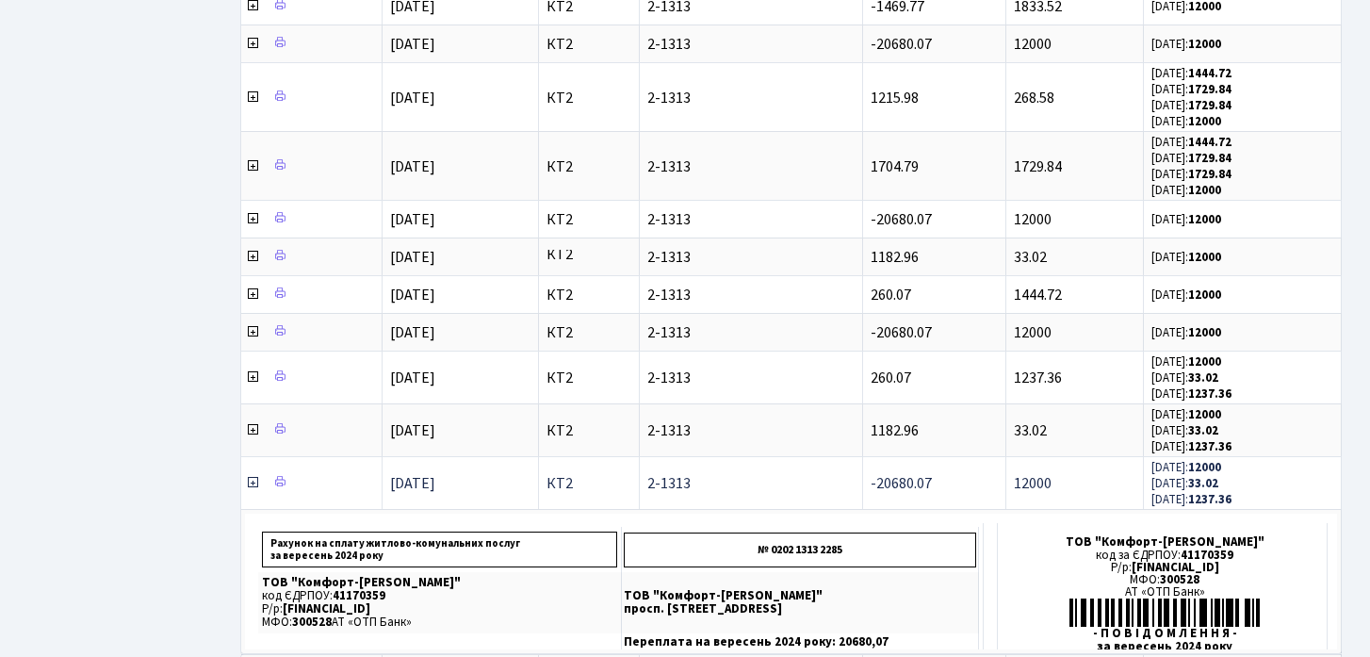
scroll to position [1142, 0]
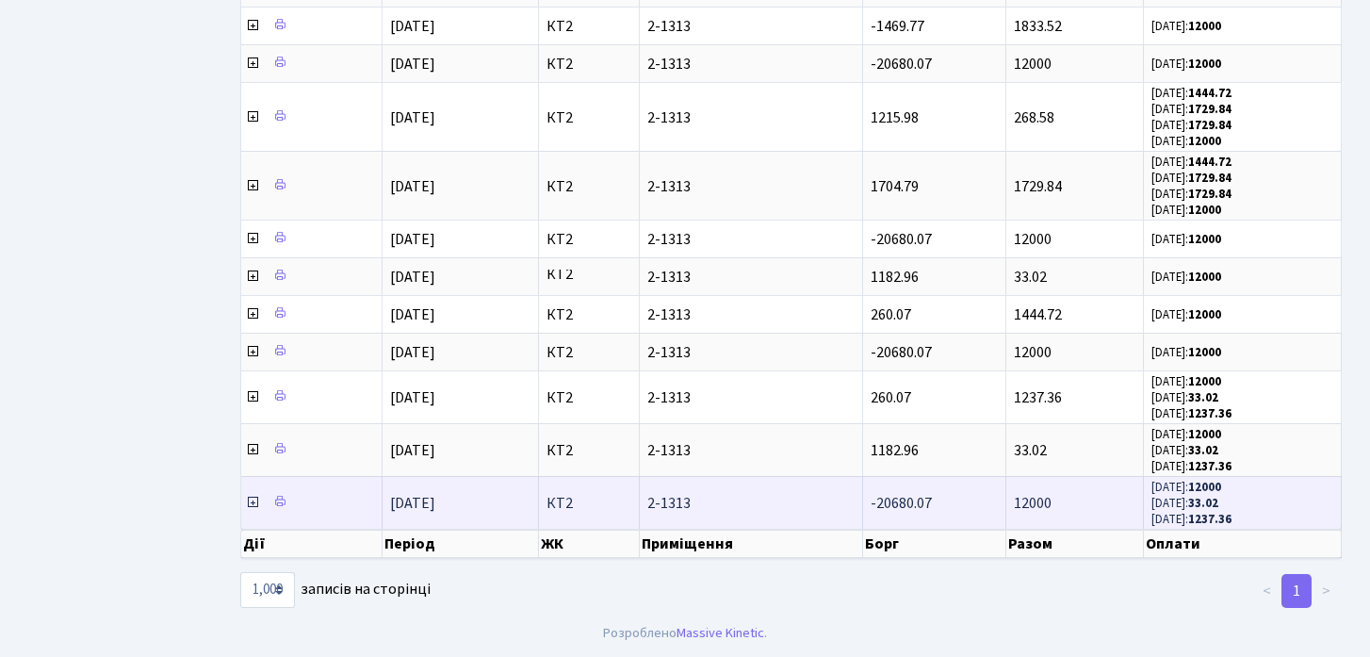
click at [255, 499] on icon at bounding box center [252, 502] width 15 height 15
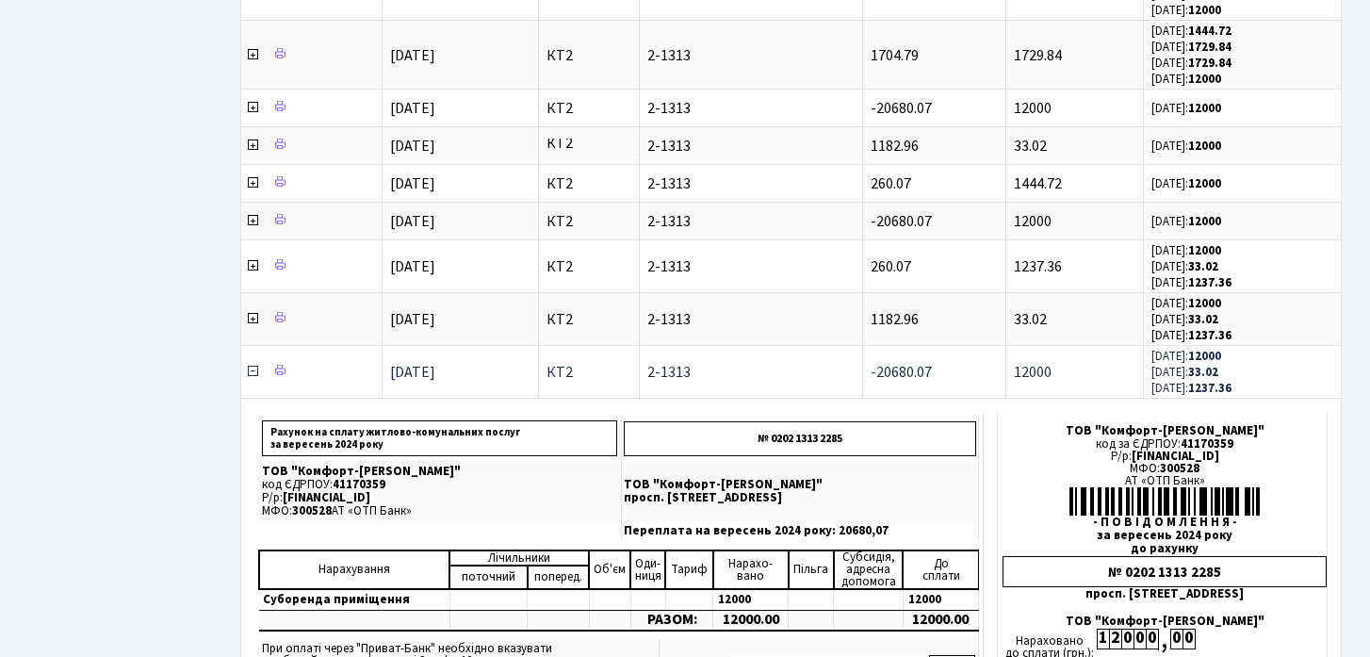
scroll to position [1272, 0]
click at [251, 372] on icon at bounding box center [252, 372] width 15 height 15
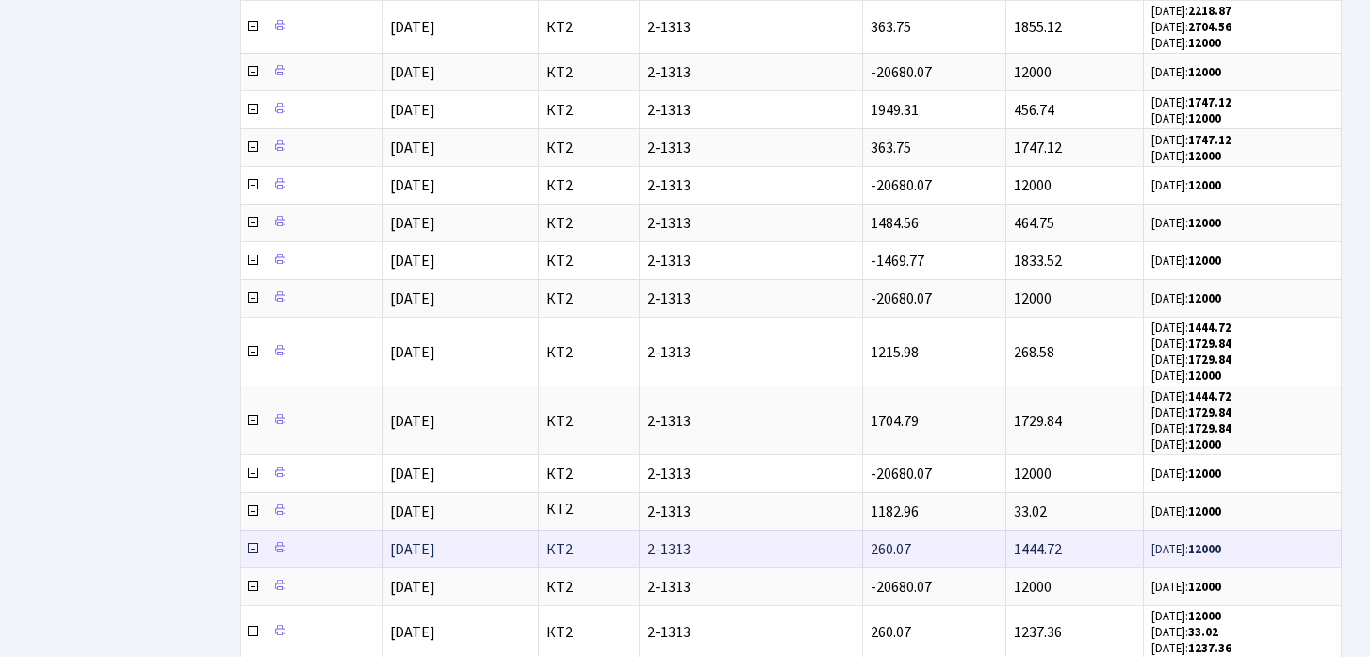
scroll to position [0, 0]
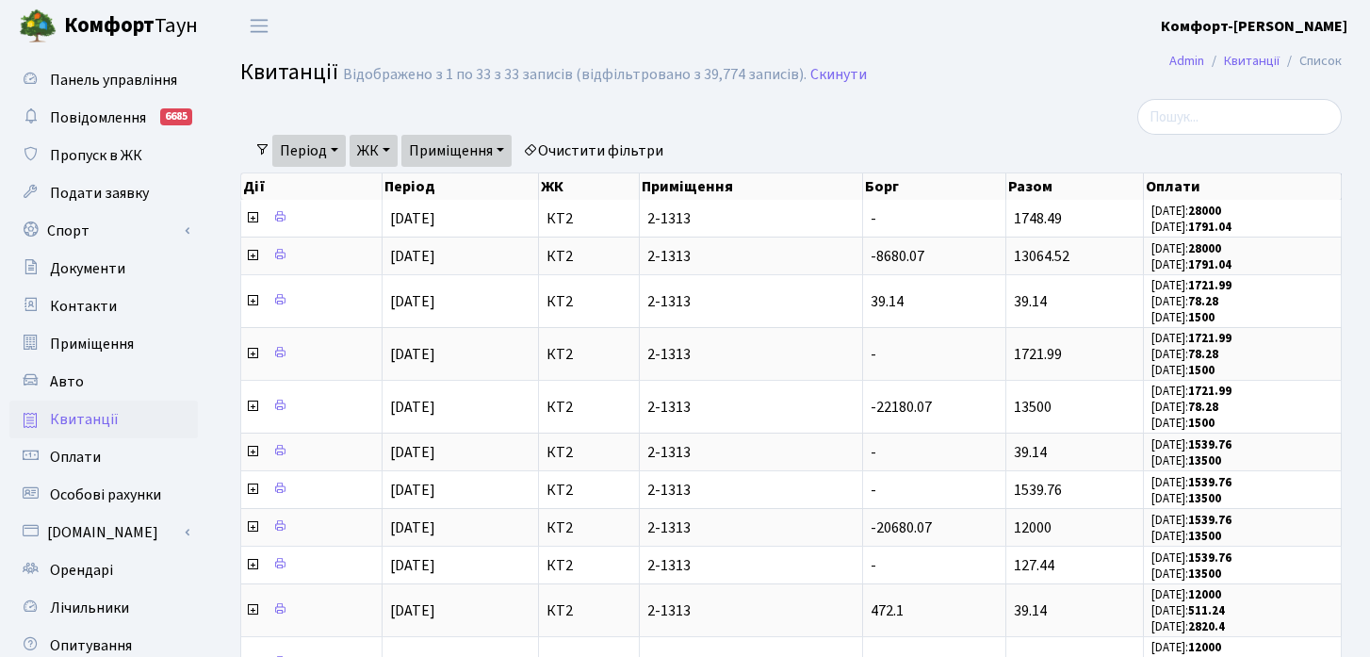
click at [317, 137] on link "Період" at bounding box center [308, 151] width 73 height 32
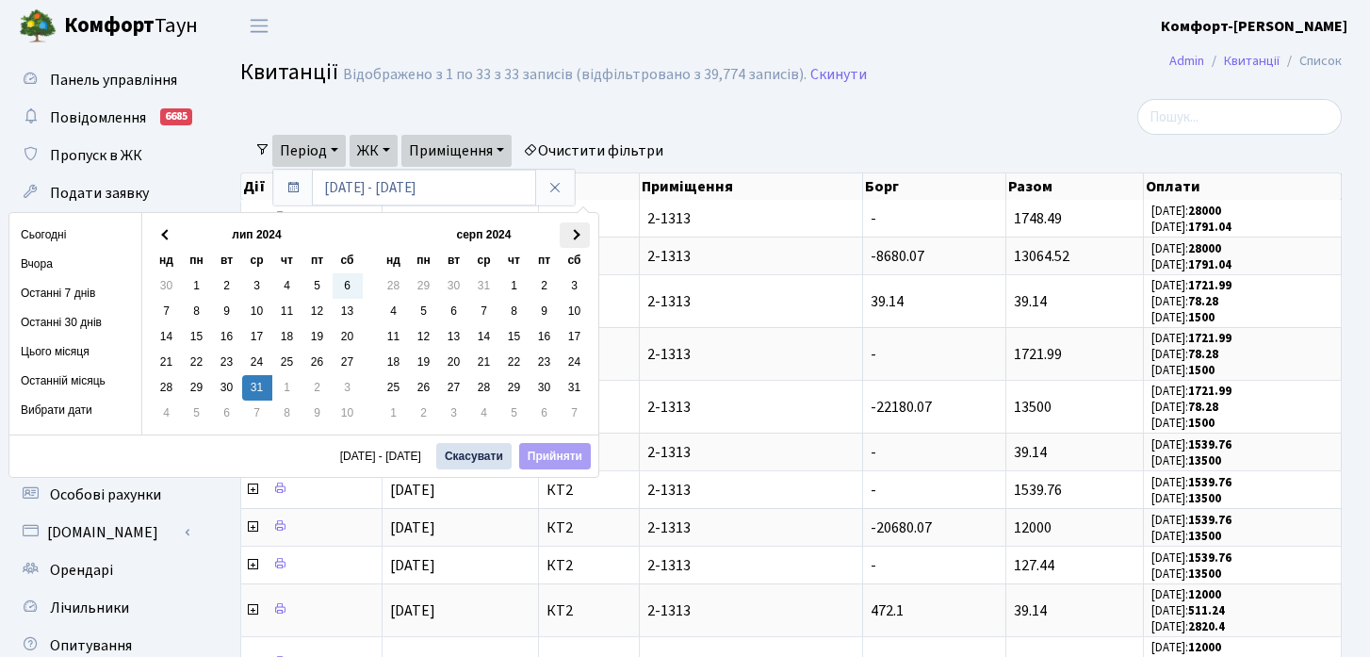
click at [575, 234] on span at bounding box center [574, 235] width 10 height 10
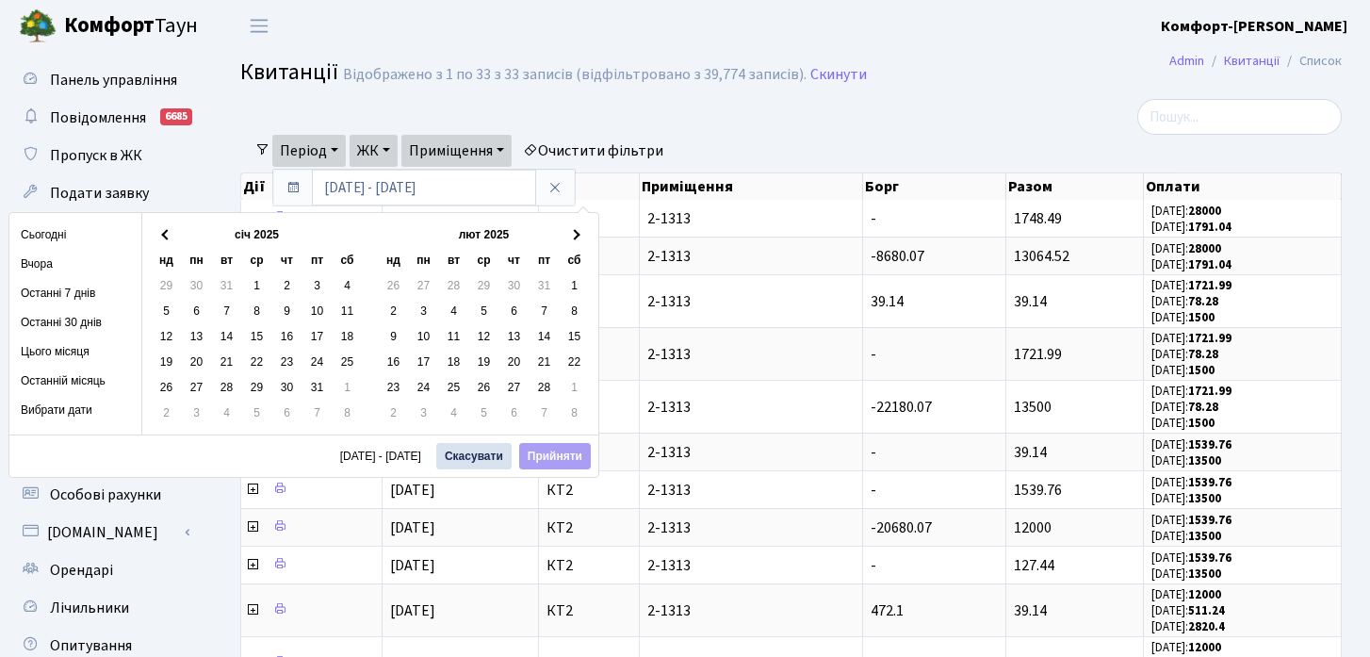
click at [575, 234] on span at bounding box center [574, 235] width 10 height 10
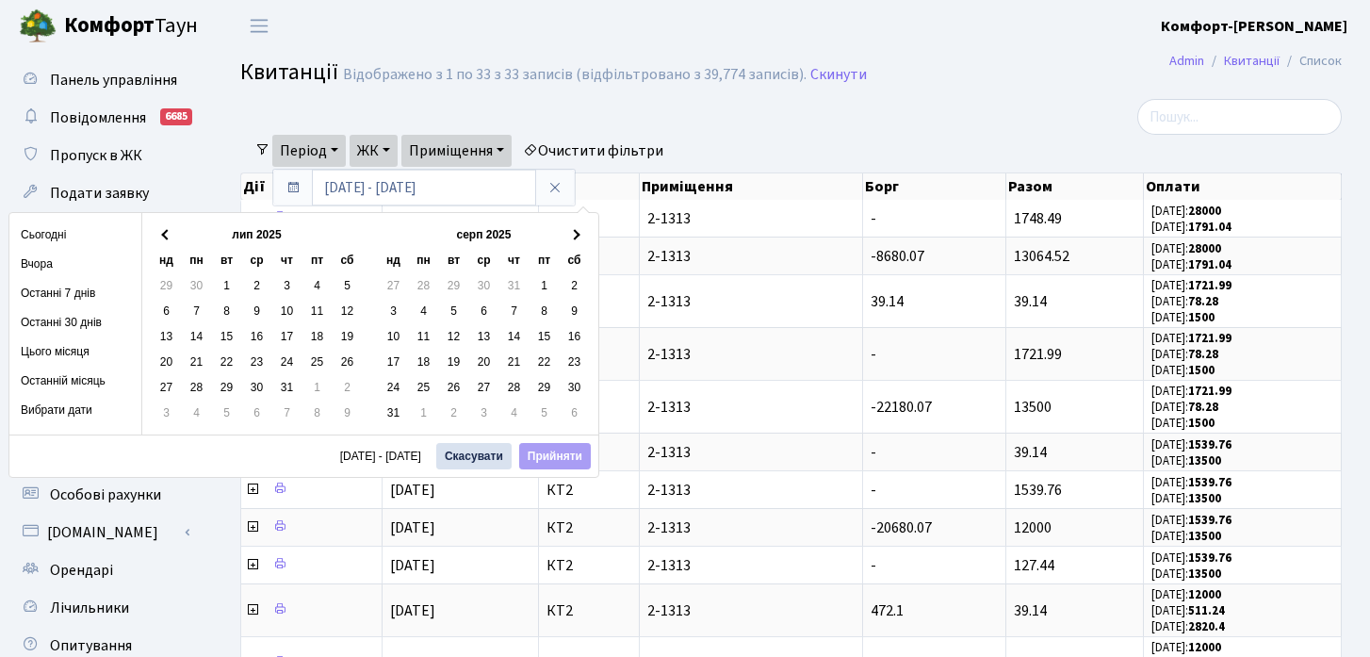
click at [575, 234] on span at bounding box center [574, 235] width 10 height 10
click at [168, 242] on th at bounding box center [167, 234] width 30 height 25
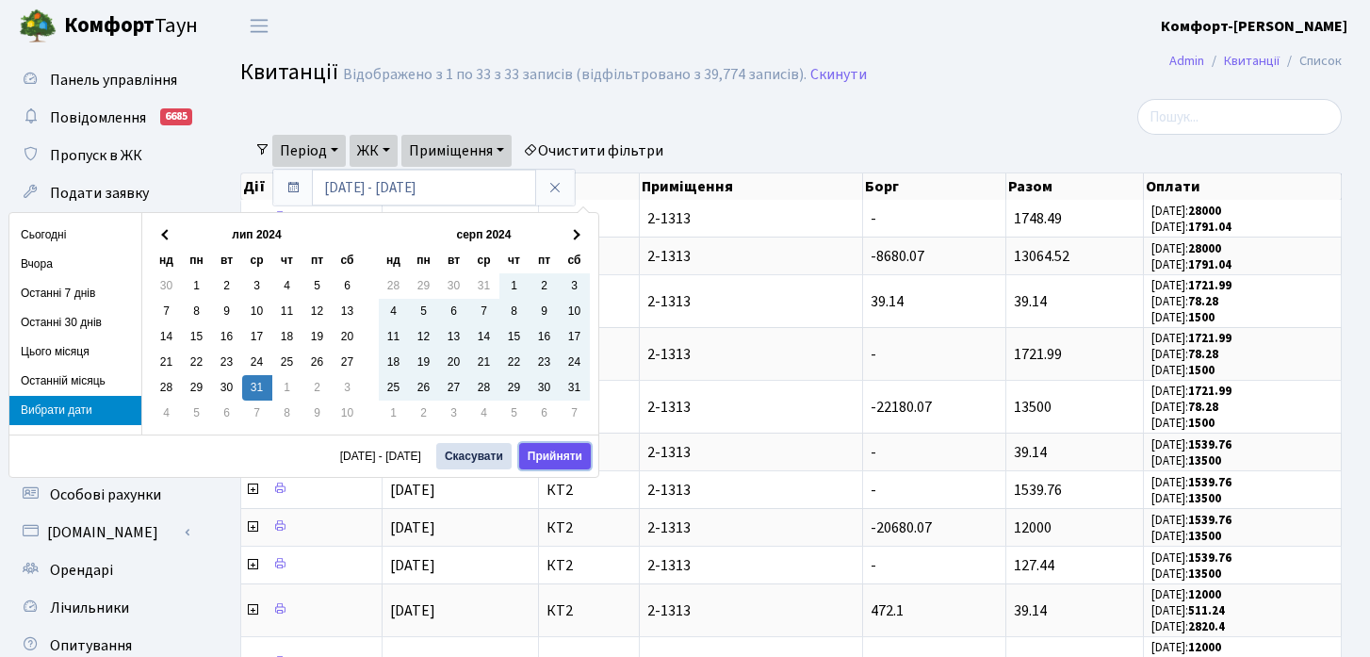
click at [551, 449] on button "Прийняти" at bounding box center [555, 456] width 72 height 26
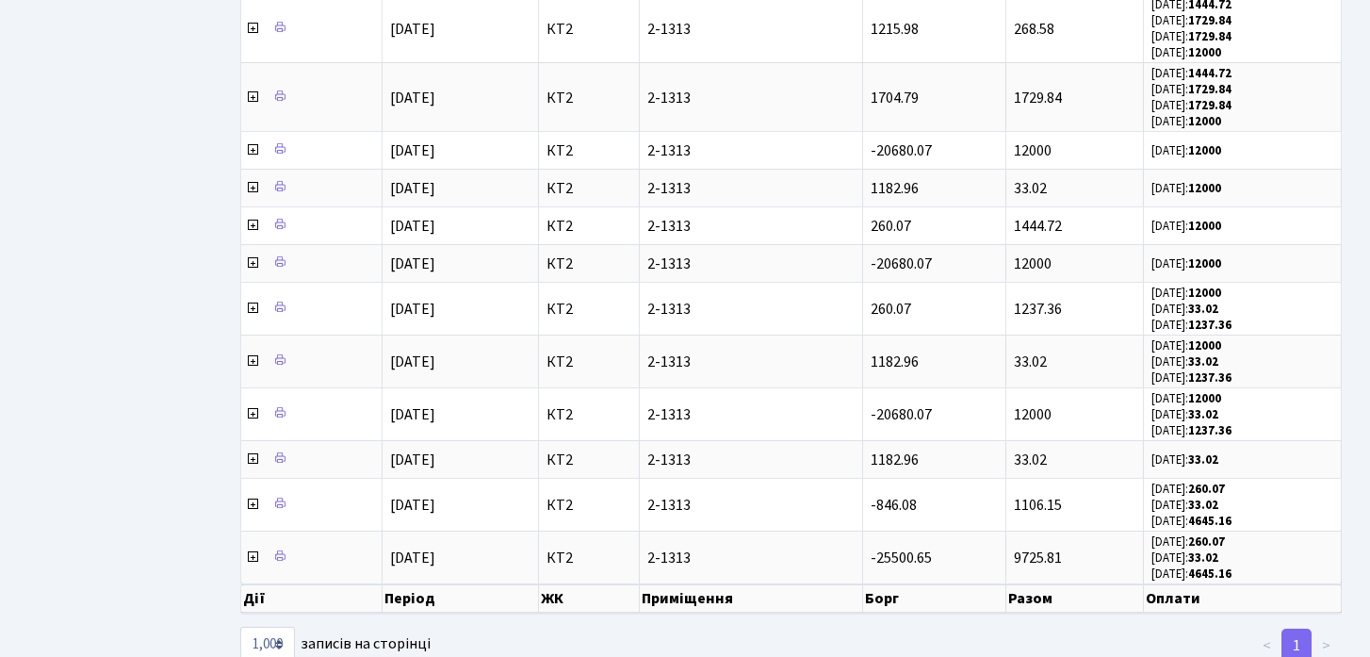
scroll to position [1390, 0]
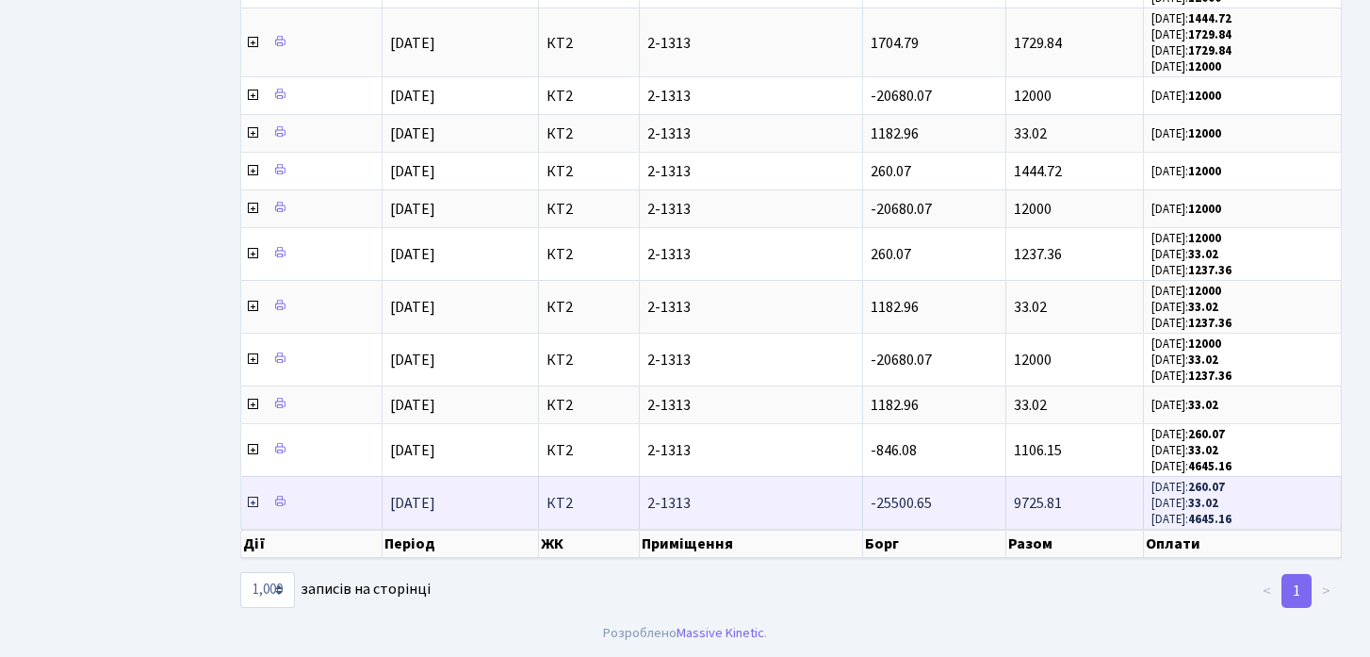
click at [250, 505] on icon at bounding box center [252, 502] width 15 height 15
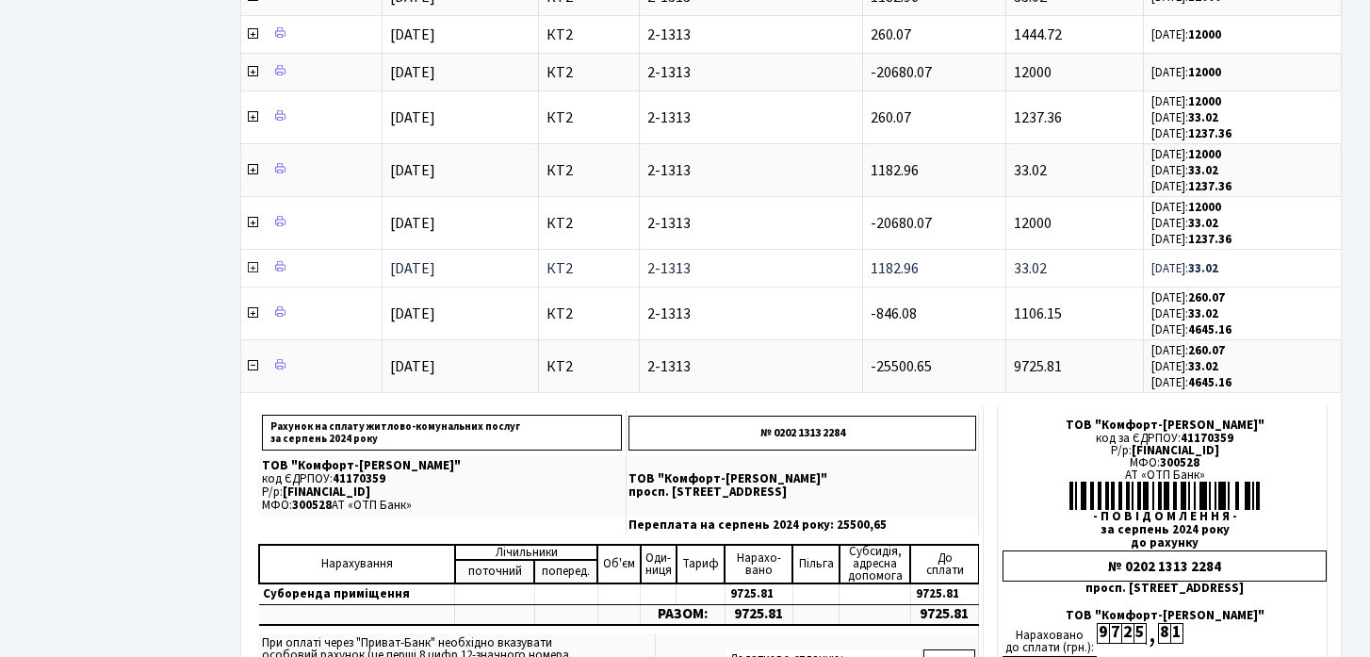
scroll to position [1541, 0]
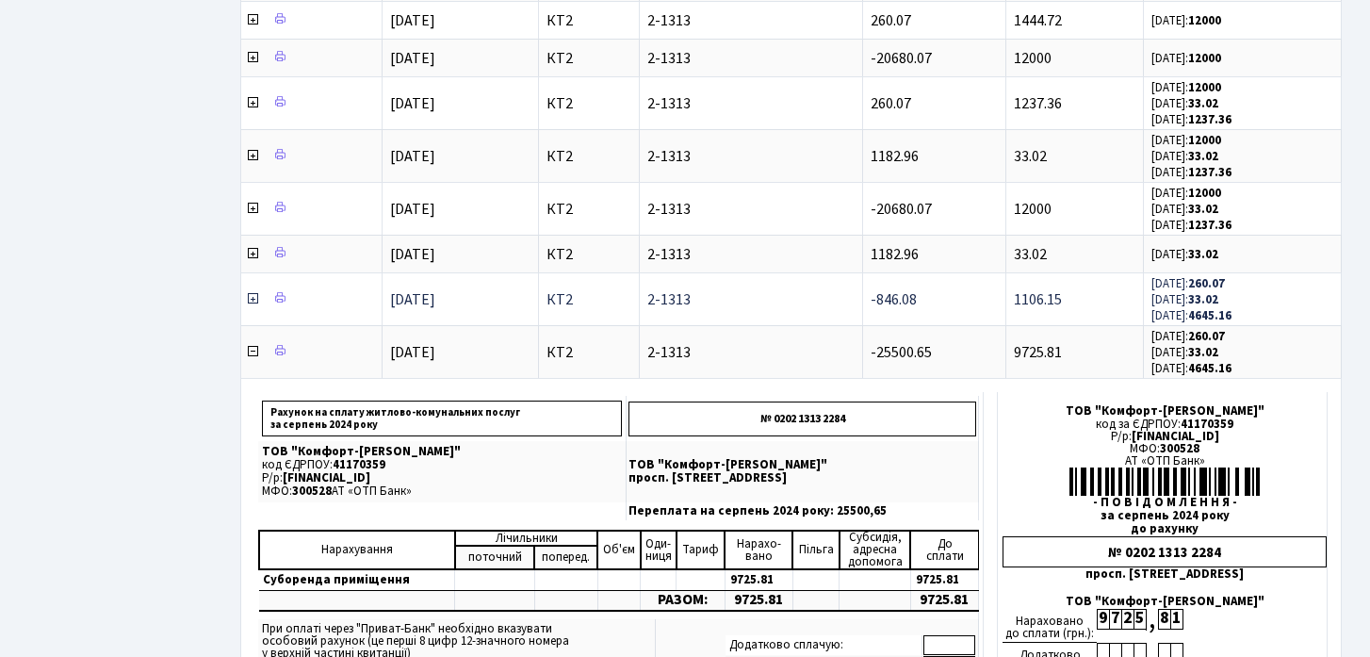
click at [252, 300] on icon at bounding box center [252, 298] width 15 height 15
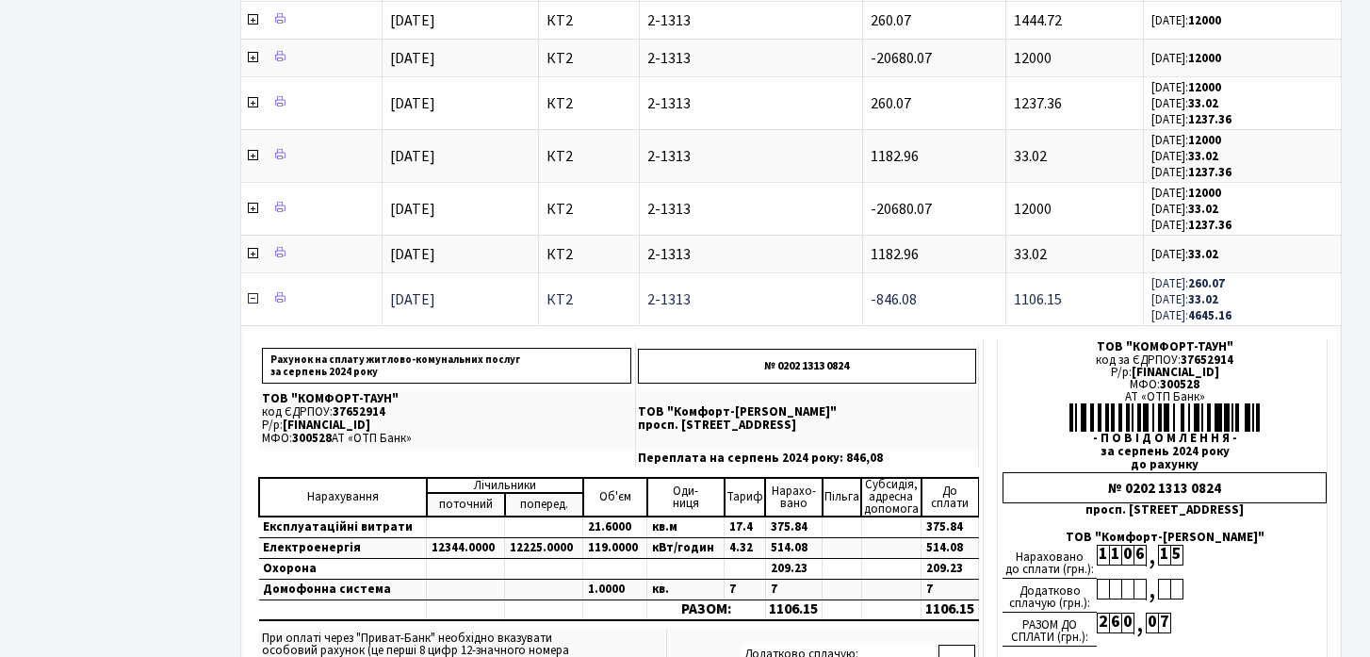
click at [252, 300] on icon at bounding box center [252, 298] width 15 height 15
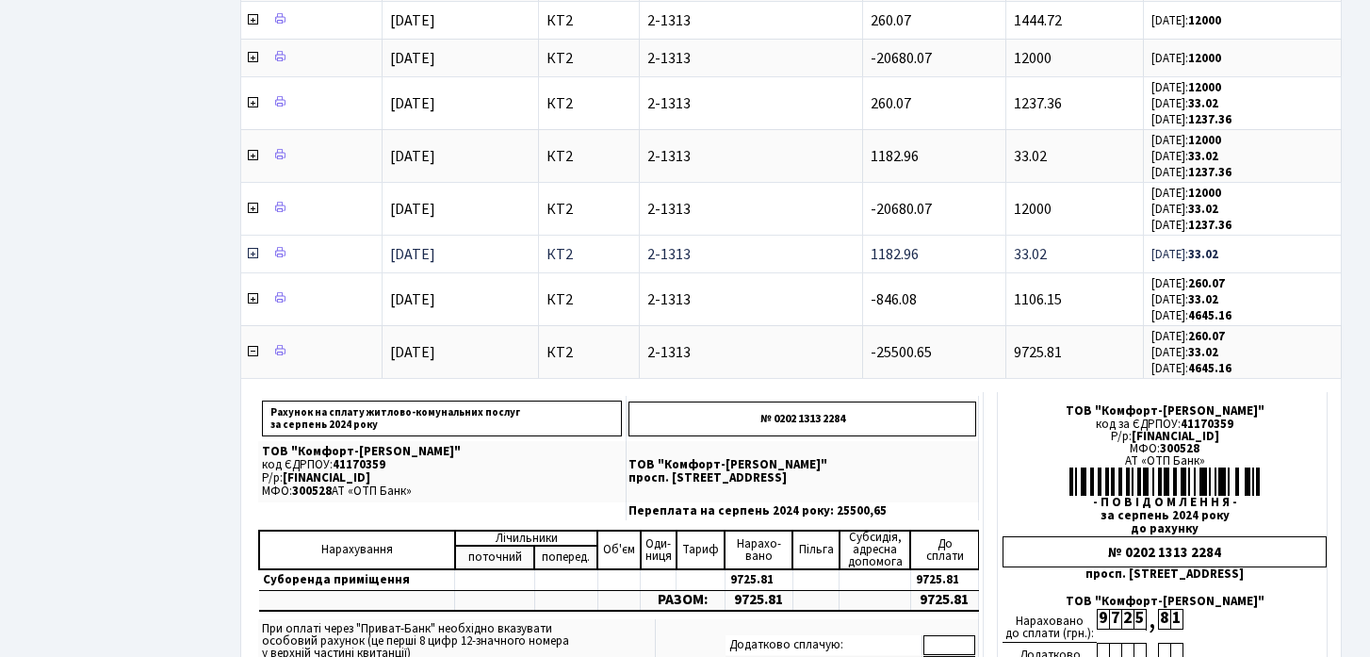
click at [254, 252] on icon at bounding box center [252, 253] width 15 height 15
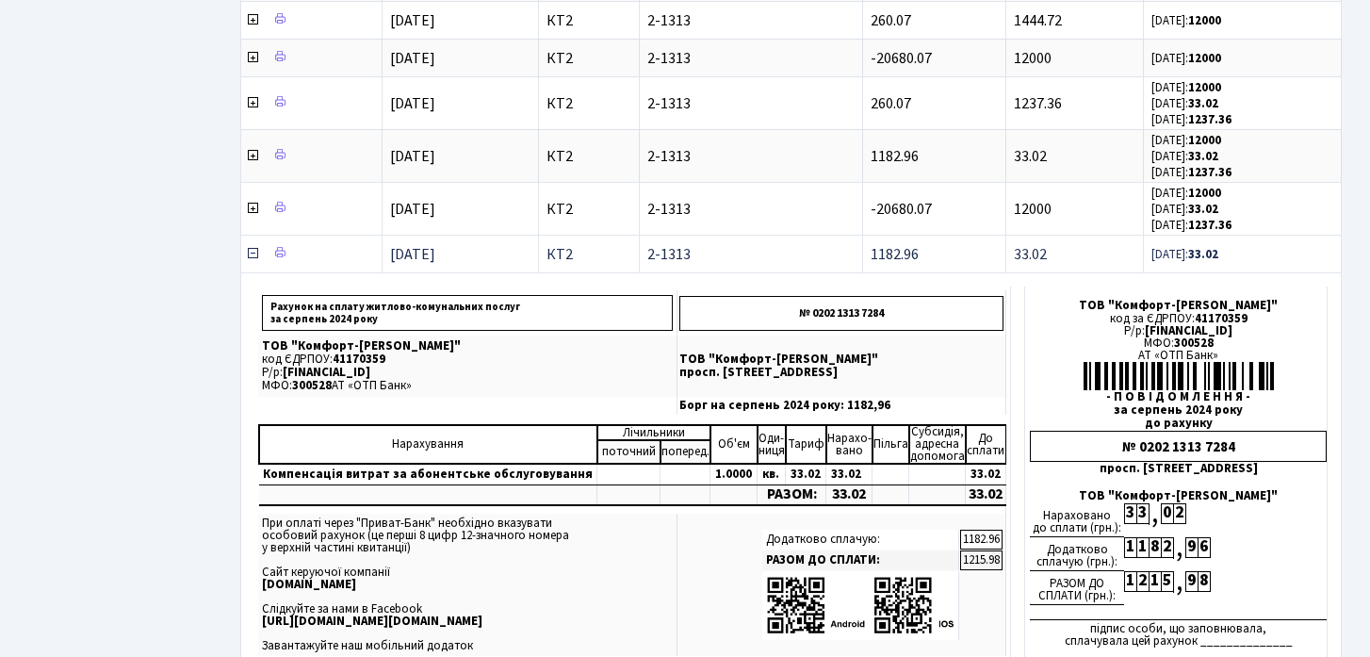
click at [252, 253] on icon at bounding box center [252, 253] width 15 height 15
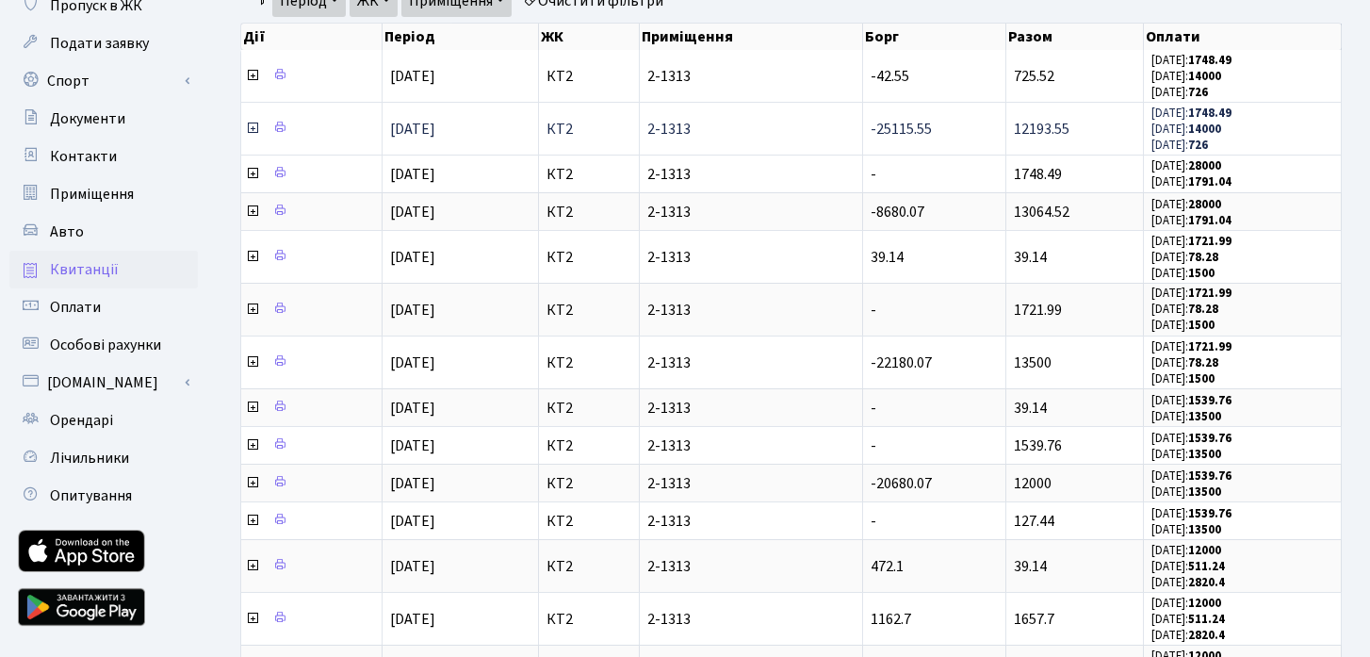
scroll to position [151, 0]
